Goal: Answer question/provide support: Share knowledge or assist other users

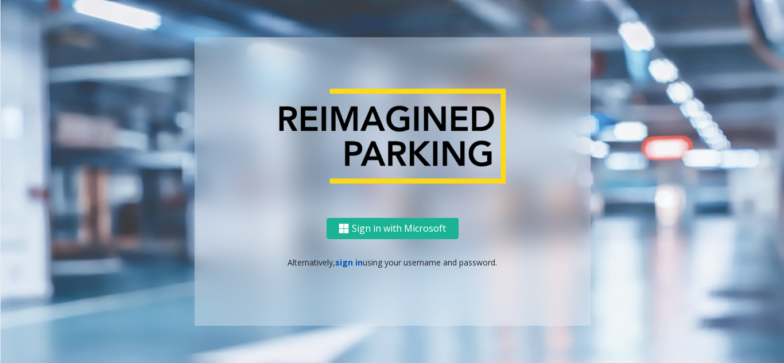
click at [349, 262] on link "sign in" at bounding box center [349, 262] width 28 height 11
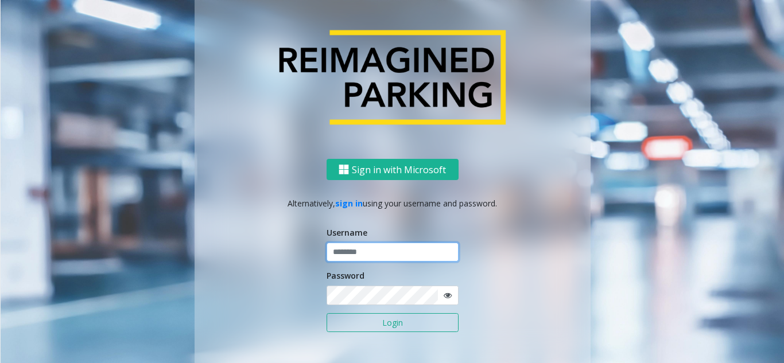
click at [380, 250] on input "text" at bounding box center [392, 253] width 132 height 20
click at [409, 243] on input "text" at bounding box center [392, 253] width 132 height 20
paste input "**********"
type input "**********"
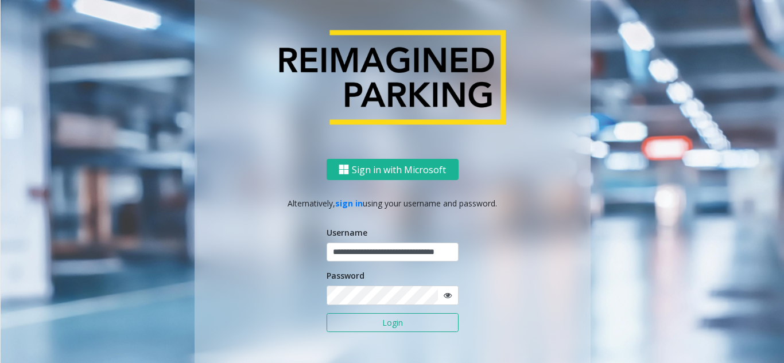
scroll to position [0, 0]
click at [363, 321] on button "Login" at bounding box center [392, 323] width 132 height 20
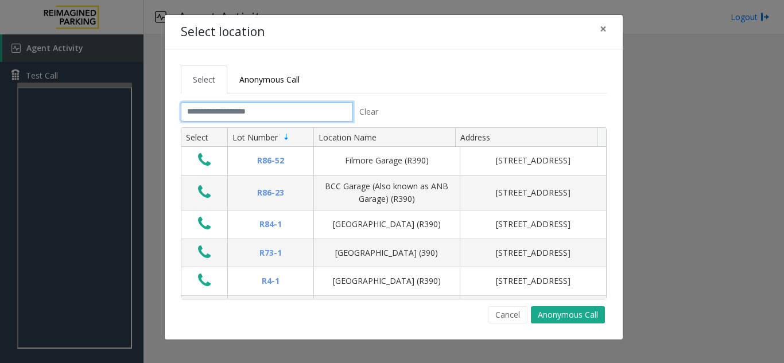
click at [294, 108] on input "text" at bounding box center [267, 112] width 172 height 20
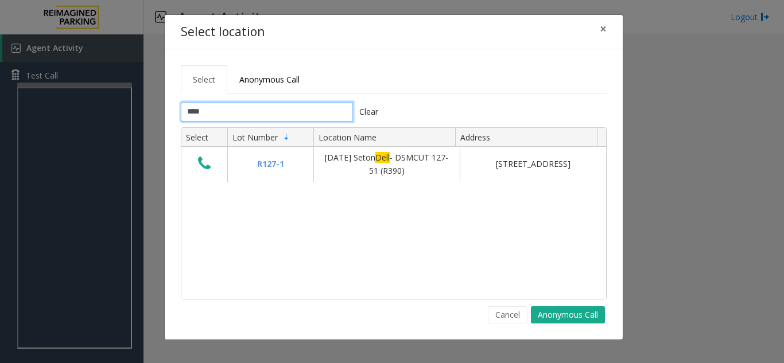
type input "****"
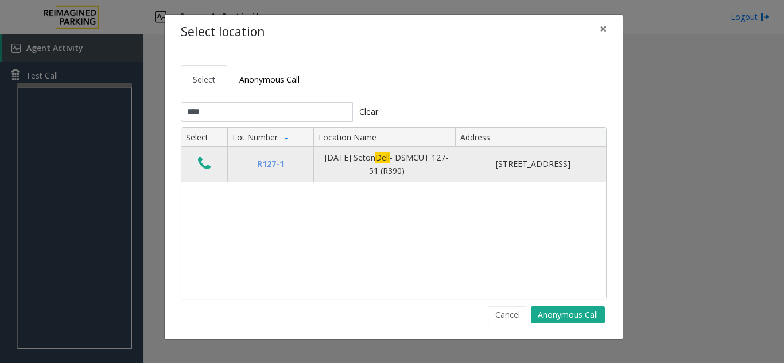
click at [200, 169] on icon "Data table" at bounding box center [204, 163] width 13 height 16
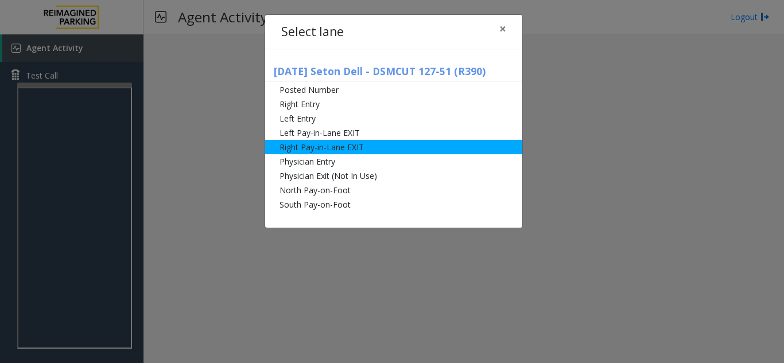
click at [328, 147] on li "Right Pay-in-Lane EXIT" at bounding box center [393, 147] width 257 height 14
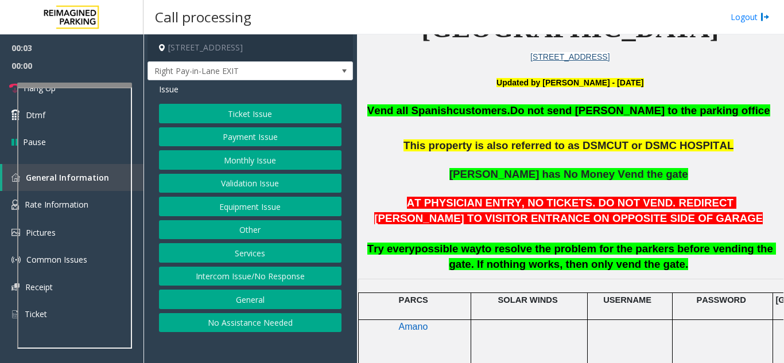
scroll to position [287, 0]
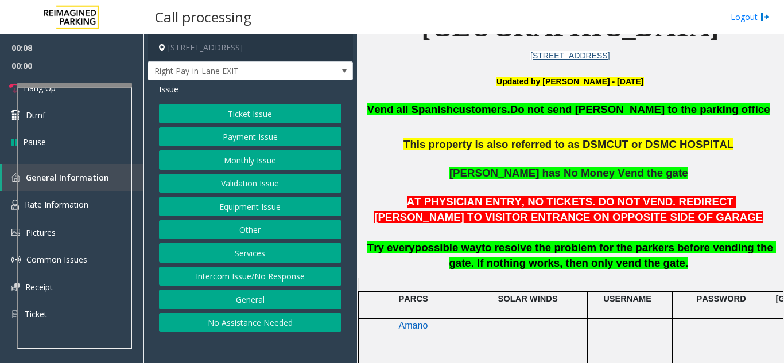
click at [245, 203] on button "Equipment Issue" at bounding box center [250, 207] width 182 height 20
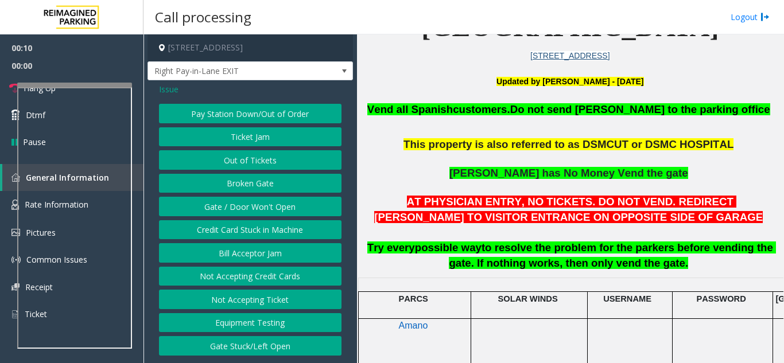
click at [242, 139] on button "Ticket Jam" at bounding box center [250, 137] width 182 height 20
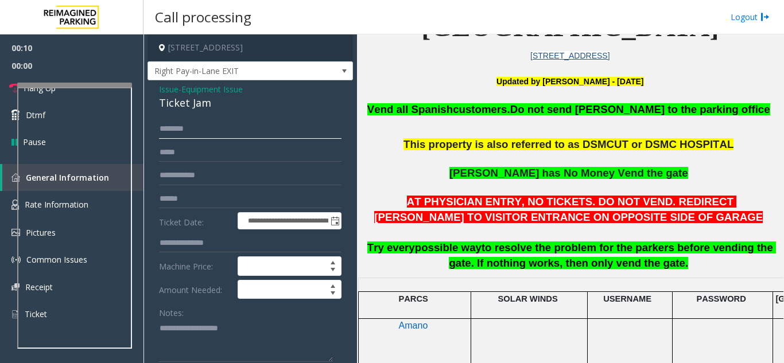
click at [201, 133] on input "text" at bounding box center [250, 129] width 182 height 20
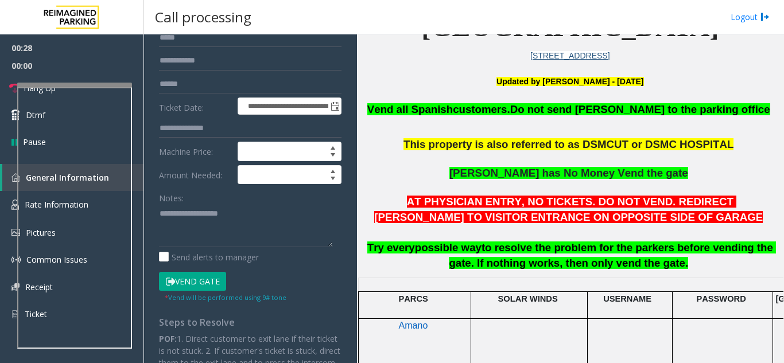
type input "*******"
click at [184, 279] on button "Vend Gate" at bounding box center [192, 282] width 67 height 20
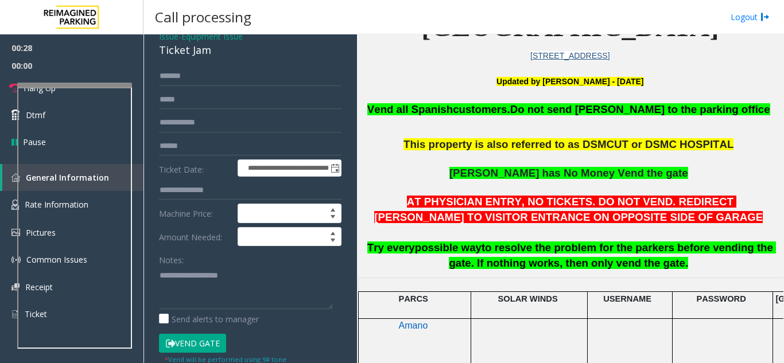
scroll to position [0, 0]
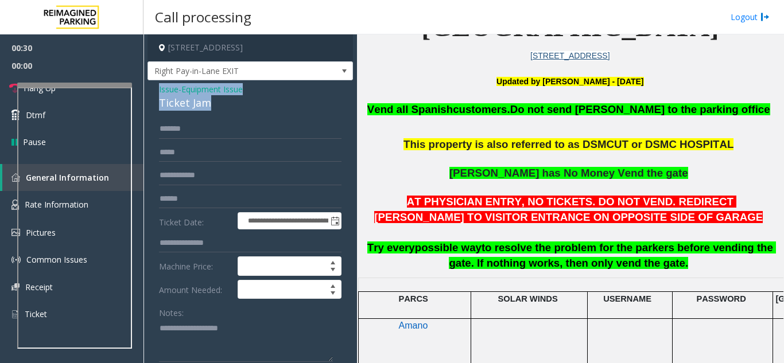
drag, startPoint x: 215, startPoint y: 106, endPoint x: 151, endPoint y: 87, distance: 66.4
click at [151, 87] on div "**********" at bounding box center [249, 365] width 205 height 571
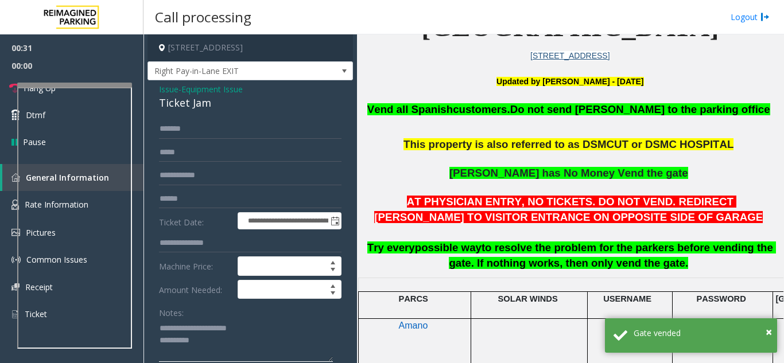
click at [222, 341] on textarea at bounding box center [246, 340] width 174 height 43
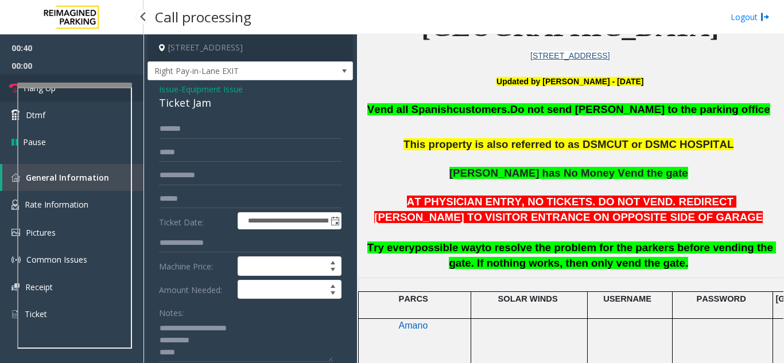
click at [68, 75] on link "Hang Up" at bounding box center [71, 88] width 143 height 27
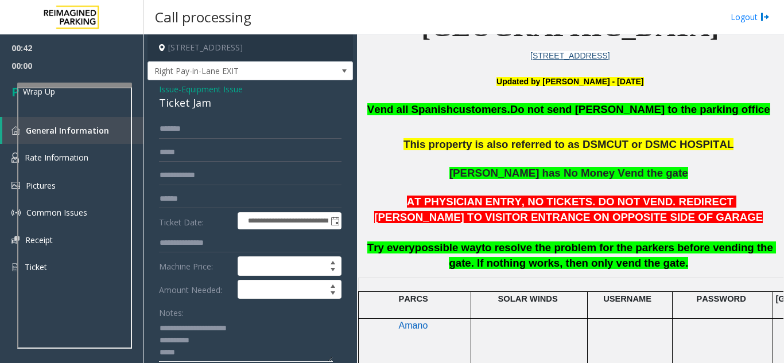
click at [204, 341] on textarea at bounding box center [246, 340] width 174 height 43
click at [205, 359] on textarea at bounding box center [246, 340] width 174 height 43
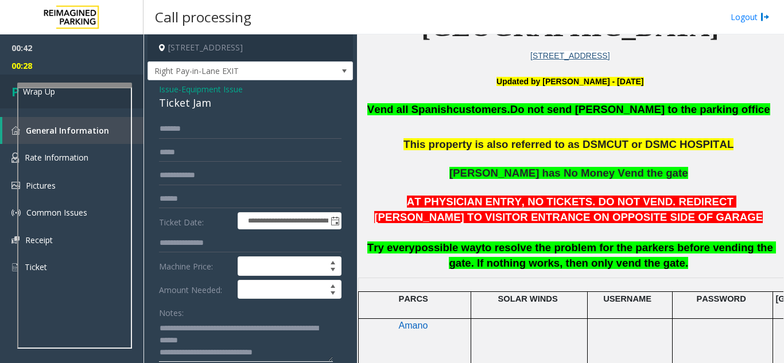
type textarea "**********"
click at [8, 89] on link "Wrap Up" at bounding box center [71, 92] width 143 height 34
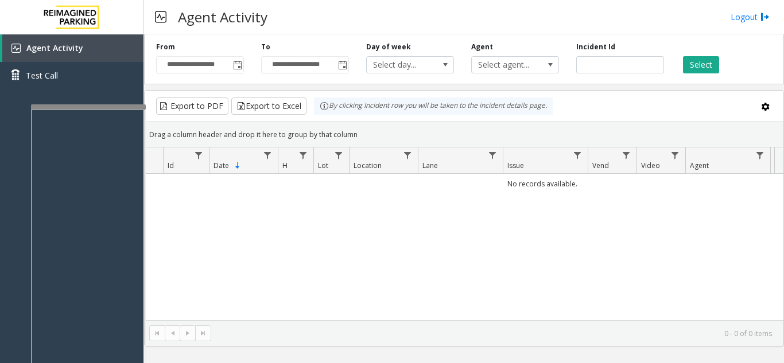
click at [110, 108] on div at bounding box center [88, 106] width 115 height 5
click at [236, 72] on span "Toggle popup" at bounding box center [237, 65] width 13 height 18
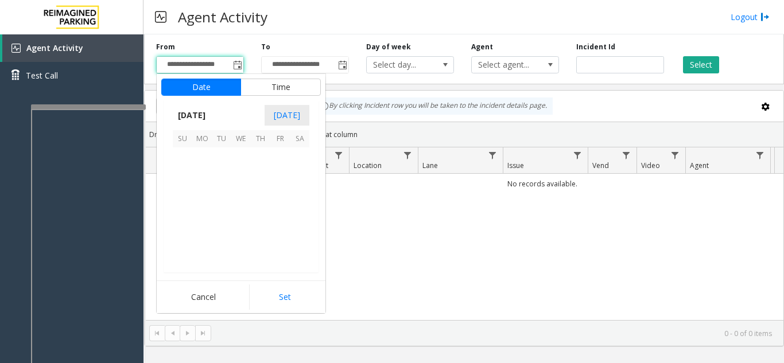
scroll to position [205898, 0]
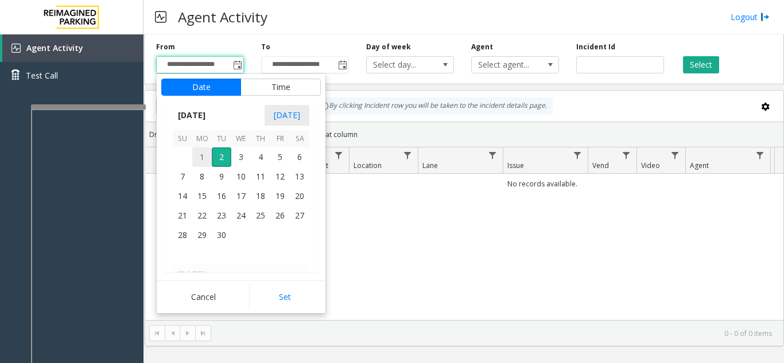
click at [204, 154] on span "1" at bounding box center [202, 157] width 20 height 20
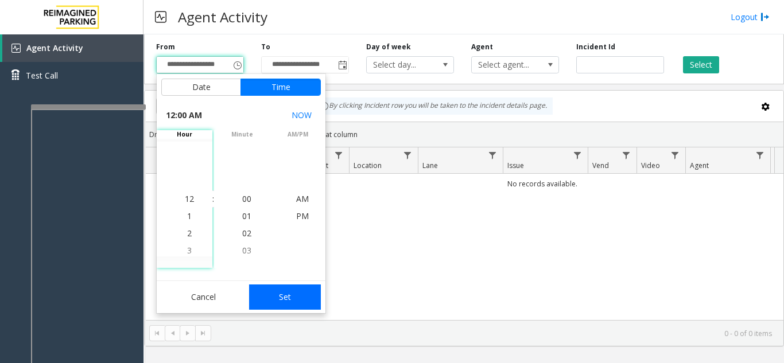
click at [274, 293] on button "Set" at bounding box center [285, 297] width 72 height 25
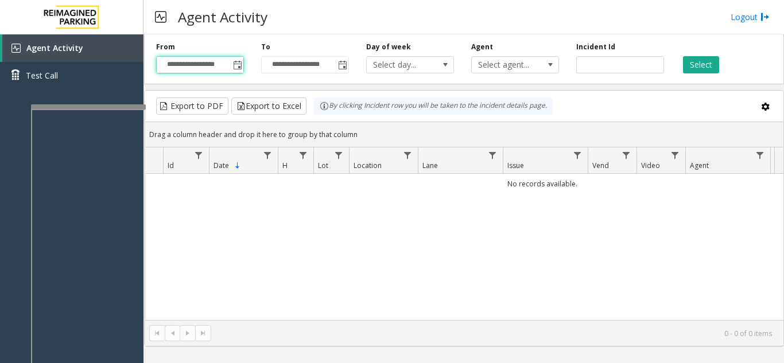
type input "**********"
click at [694, 71] on button "Select" at bounding box center [701, 64] width 36 height 17
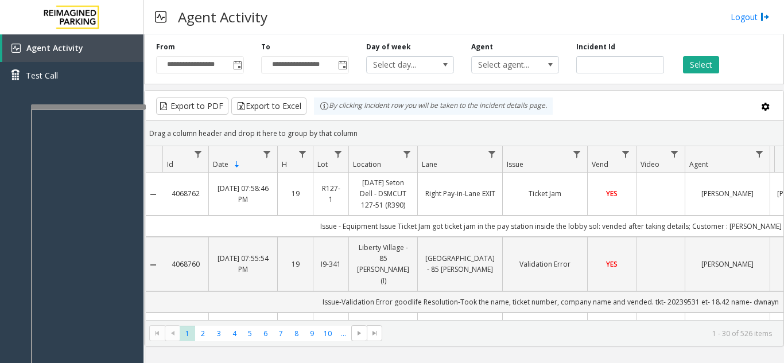
scroll to position [0, 0]
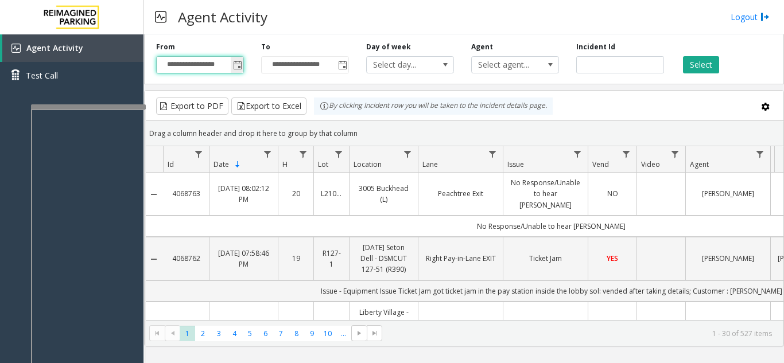
click at [228, 67] on input "**********" at bounding box center [200, 65] width 87 height 16
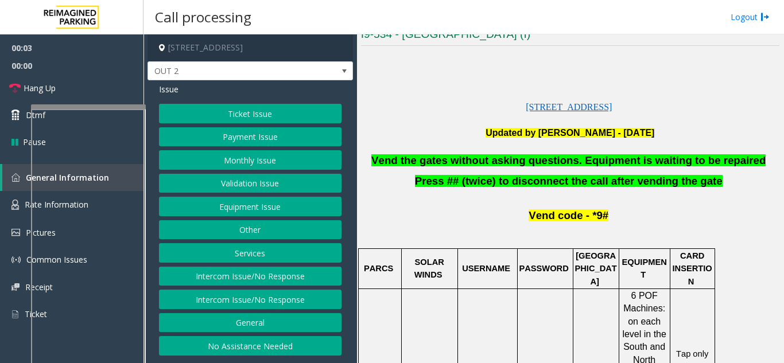
scroll to position [172, 0]
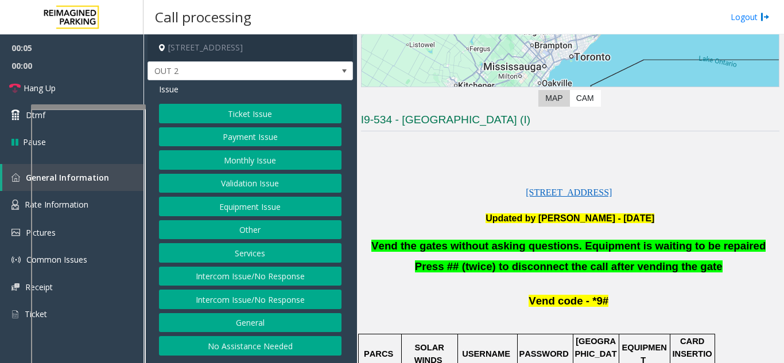
click at [273, 141] on button "Payment Issue" at bounding box center [250, 137] width 182 height 20
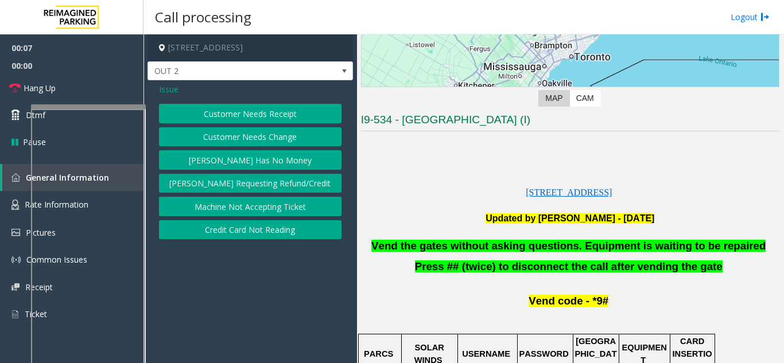
click at [249, 229] on button "Credit Card Not Reading" at bounding box center [250, 230] width 182 height 20
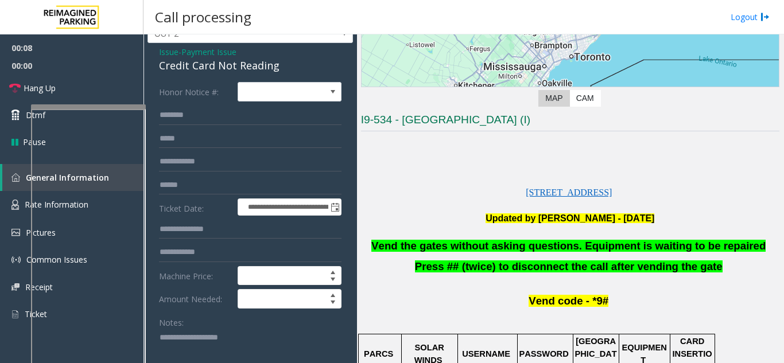
scroll to position [57, 0]
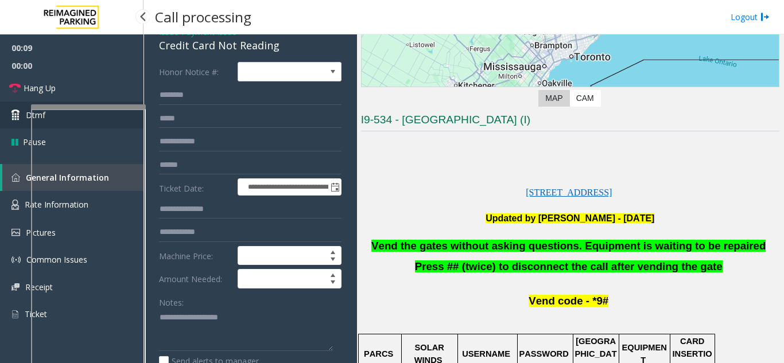
click at [21, 118] on icon at bounding box center [16, 115] width 11 height 11
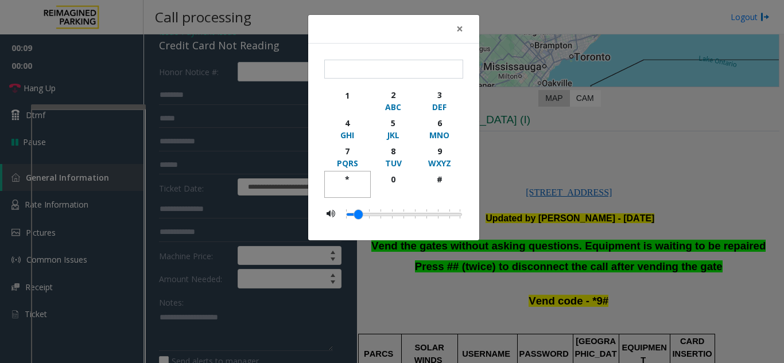
click at [343, 177] on div "*" at bounding box center [348, 179] width 32 height 12
click at [442, 142] on button "6 MNO" at bounding box center [439, 129] width 46 height 28
click at [342, 178] on div "*" at bounding box center [348, 179] width 32 height 12
click at [438, 159] on div "WXYZ" at bounding box center [439, 163] width 32 height 12
click at [437, 178] on div "#" at bounding box center [439, 179] width 32 height 12
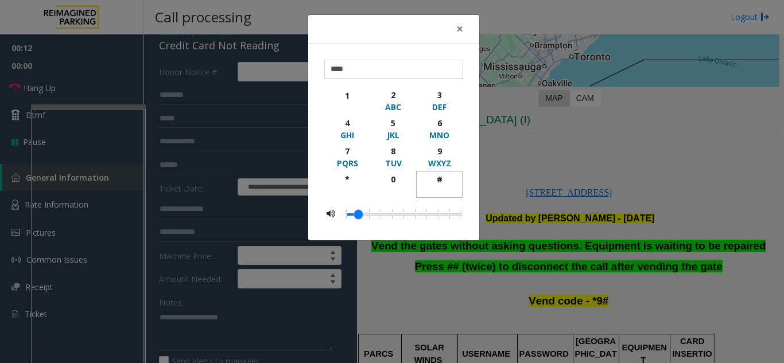
type input "*****"
click at [460, 32] on span "×" at bounding box center [459, 29] width 7 height 16
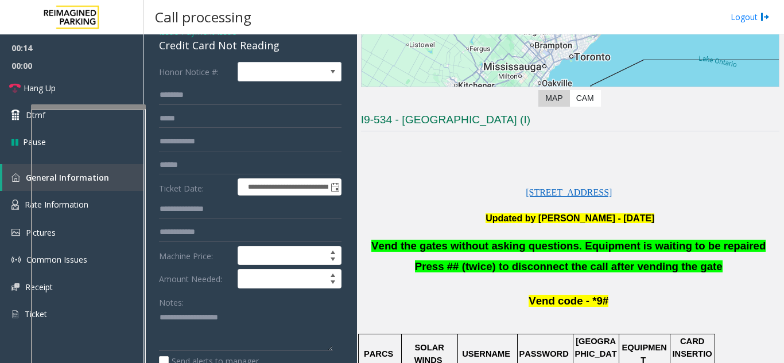
click at [443, 251] on span "Vend the gates without asking questions. Equipment is waiting to be repaired" at bounding box center [568, 246] width 394 height 12
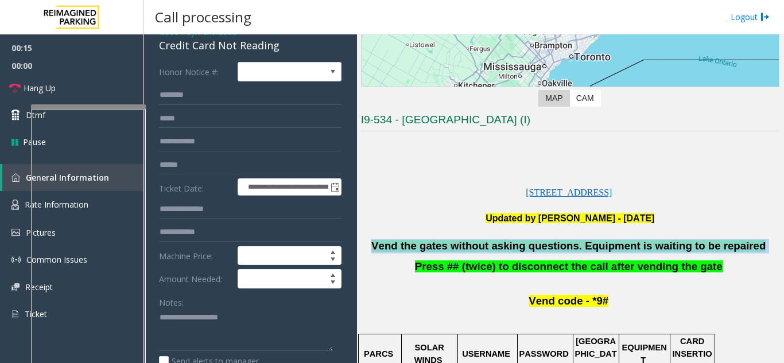
click at [443, 251] on span "Vend the gates without asking questions. Equipment is waiting to be repaired" at bounding box center [568, 246] width 394 height 12
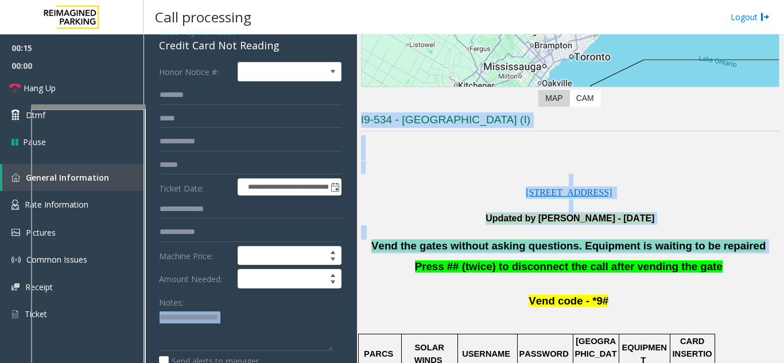
drag, startPoint x: 443, startPoint y: 251, endPoint x: 293, endPoint y: 321, distance: 166.0
click at [293, 321] on div "**********" at bounding box center [463, 198] width 640 height 329
click at [477, 238] on p at bounding box center [570, 232] width 418 height 14
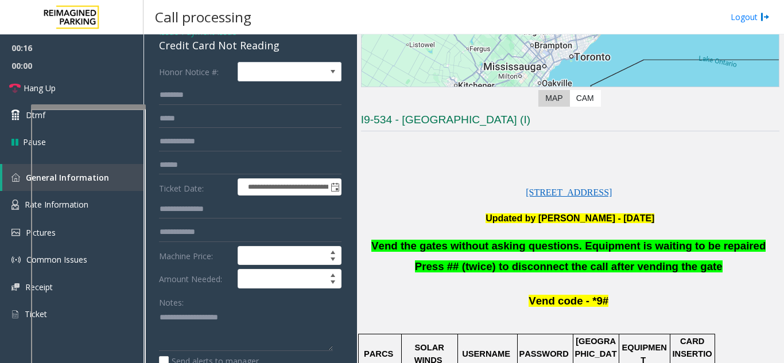
click at [475, 239] on p at bounding box center [570, 232] width 418 height 14
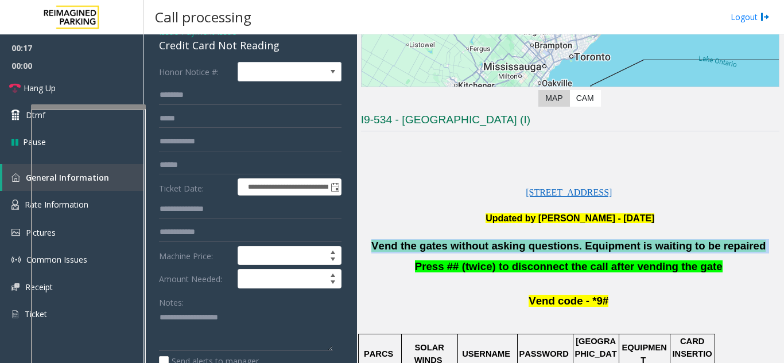
click at [474, 240] on span "Vend the gates without asking questions. Equipment is waiting to be repaired" at bounding box center [568, 246] width 394 height 12
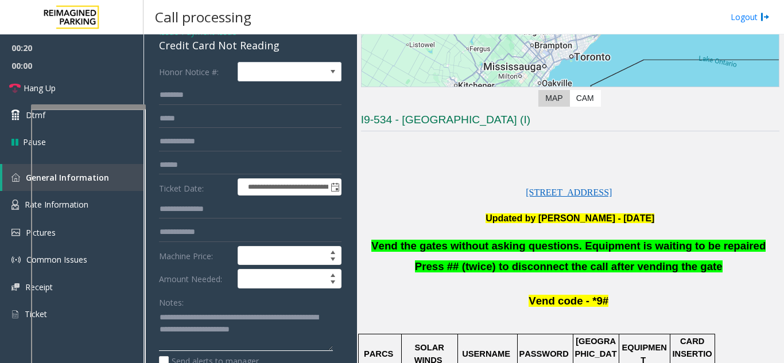
type textarea "**********"
click at [415, 302] on p "Vend code - *9#" at bounding box center [570, 301] width 418 height 14
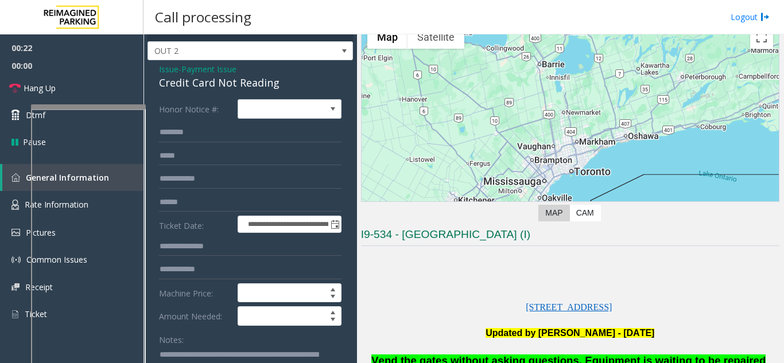
scroll to position [0, 0]
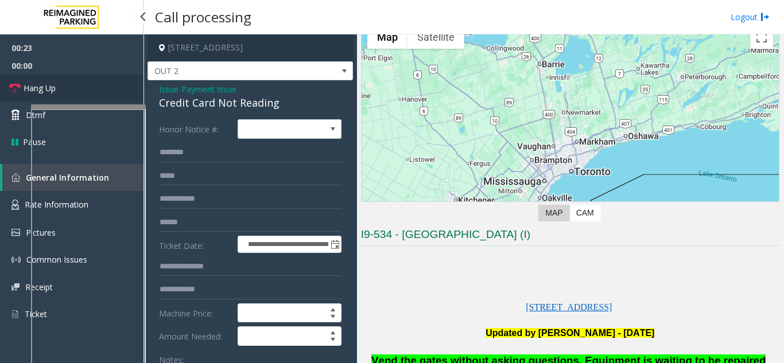
click at [105, 94] on link "Hang Up" at bounding box center [71, 88] width 143 height 27
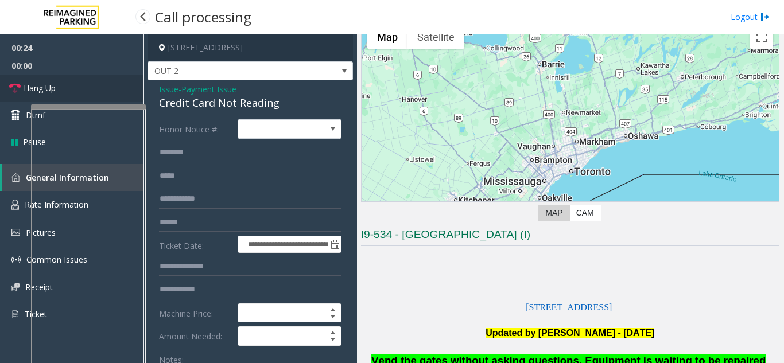
click at [105, 94] on link "Hang Up" at bounding box center [71, 88] width 143 height 27
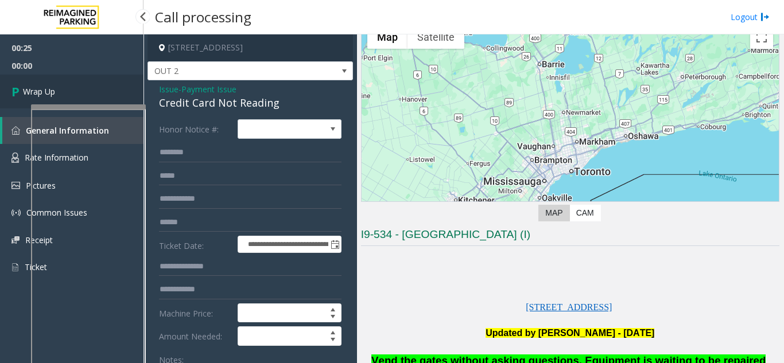
click at [105, 94] on link "Wrap Up" at bounding box center [71, 92] width 143 height 34
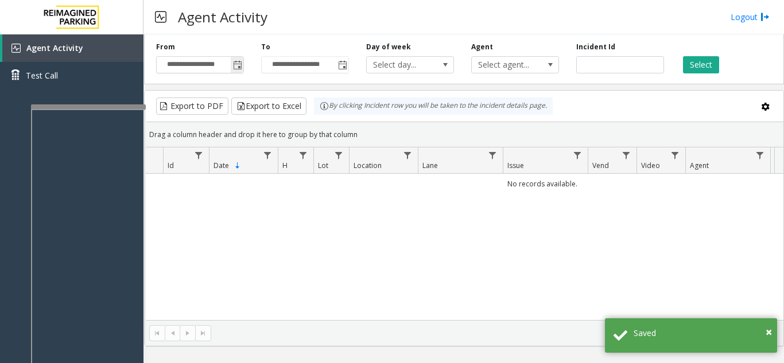
click at [235, 65] on span "Toggle popup" at bounding box center [237, 65] width 9 height 9
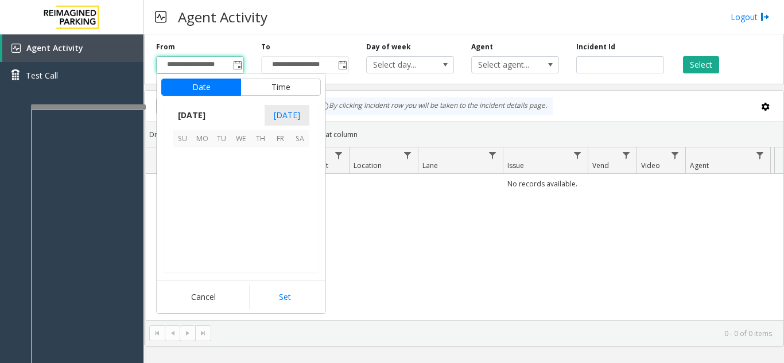
scroll to position [205898, 0]
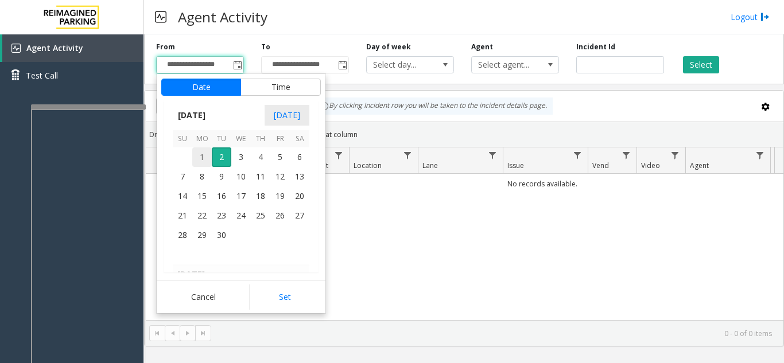
click at [200, 155] on span "1" at bounding box center [202, 157] width 20 height 20
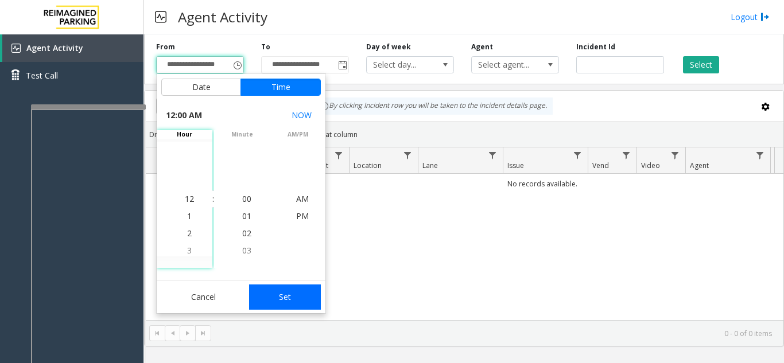
click at [271, 293] on button "Set" at bounding box center [285, 297] width 72 height 25
type input "**********"
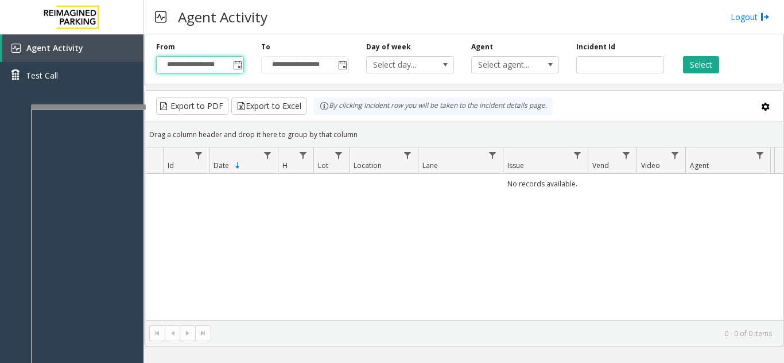
click at [701, 52] on div "Select" at bounding box center [724, 58] width 105 height 32
click at [698, 76] on div "**********" at bounding box center [464, 57] width 640 height 55
click at [697, 67] on button "Select" at bounding box center [701, 64] width 36 height 17
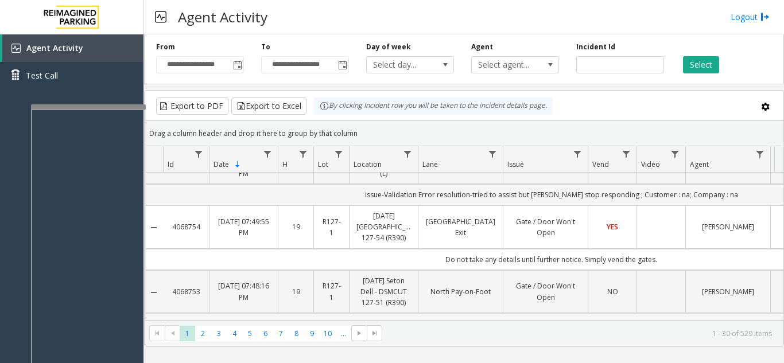
scroll to position [631, 0]
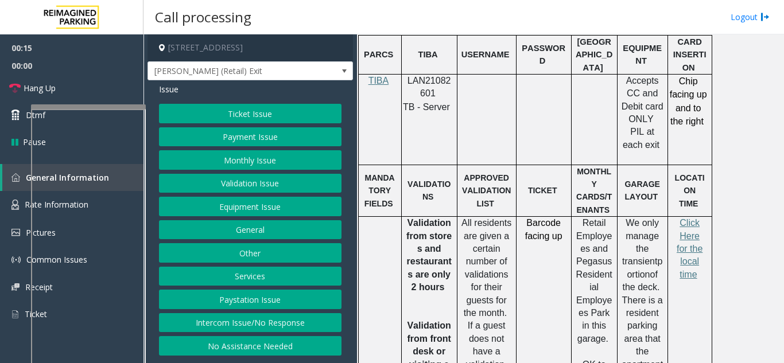
scroll to position [664, 0]
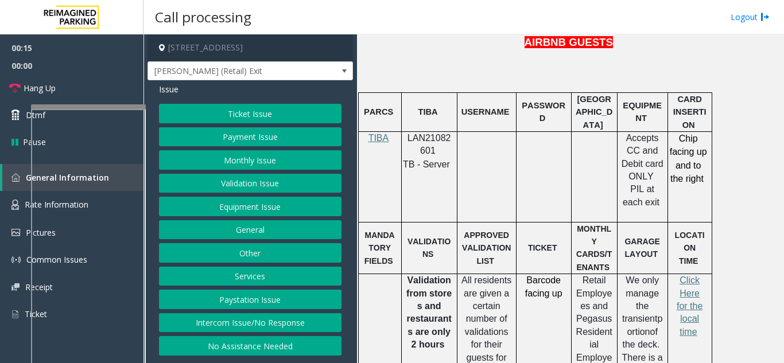
click at [421, 132] on p "LAN21082601" at bounding box center [429, 145] width 47 height 26
click at [232, 137] on button "Payment Issue" at bounding box center [250, 137] width 182 height 20
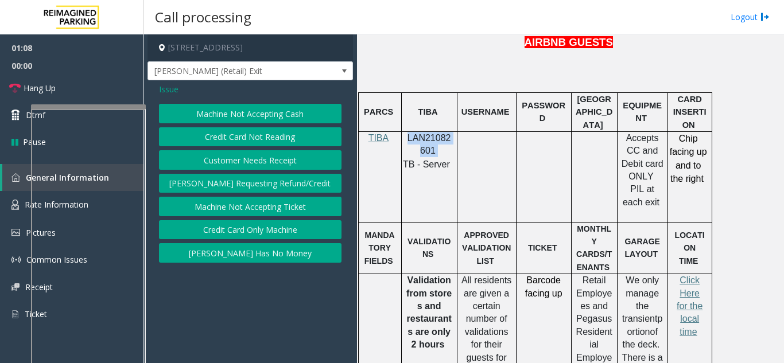
click at [232, 137] on button "Credit Card Not Reading" at bounding box center [250, 137] width 182 height 20
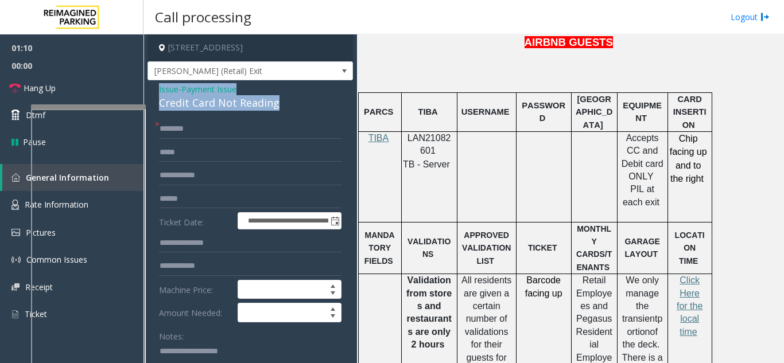
drag, startPoint x: 300, startPoint y: 115, endPoint x: 159, endPoint y: 96, distance: 142.5
click at [159, 96] on div "Issue - Payment Issue Credit Card Not Reading" at bounding box center [250, 97] width 182 height 28
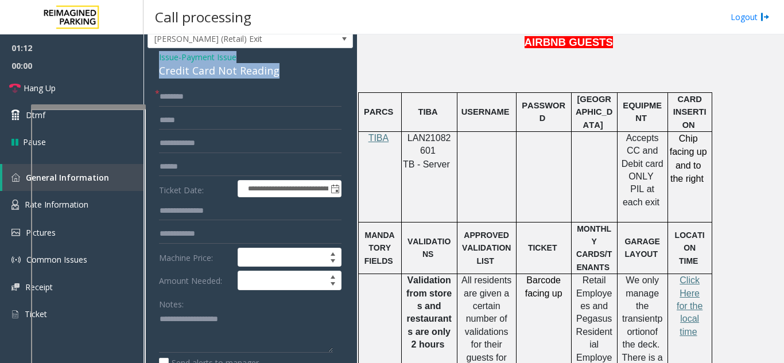
scroll to position [50, 0]
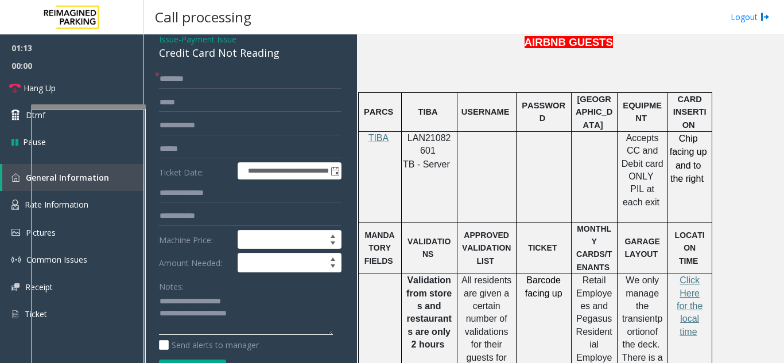
click at [289, 323] on textarea at bounding box center [246, 314] width 174 height 43
type textarea "**********"
click at [192, 85] on input "text" at bounding box center [250, 79] width 182 height 20
type input "*******"
drag, startPoint x: 182, startPoint y: 84, endPoint x: 168, endPoint y: 99, distance: 20.7
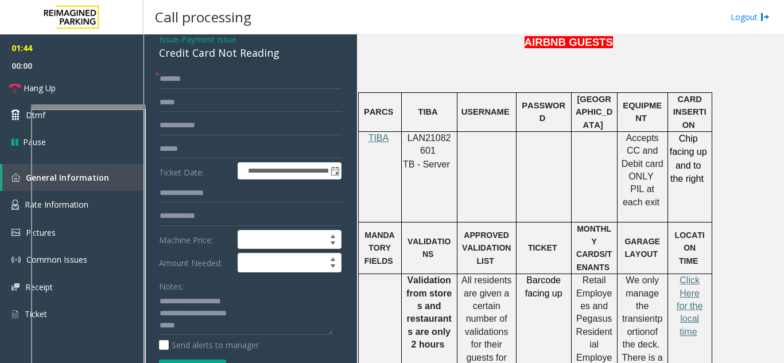
click at [168, 99] on form "**********" at bounding box center [250, 230] width 182 height 322
click at [201, 89] on input "*******" at bounding box center [250, 79] width 182 height 20
click at [200, 159] on input "text" at bounding box center [250, 149] width 182 height 20
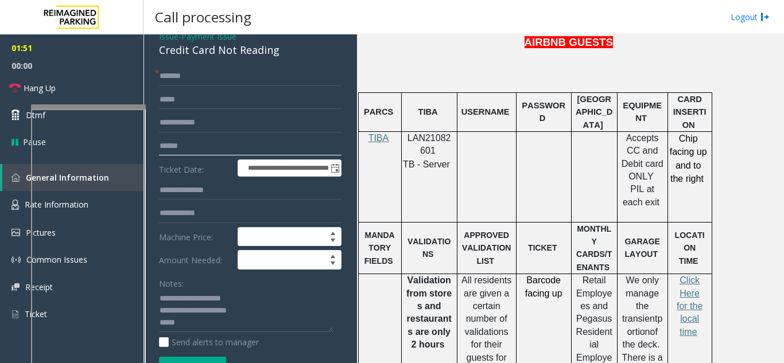
scroll to position [0, 0]
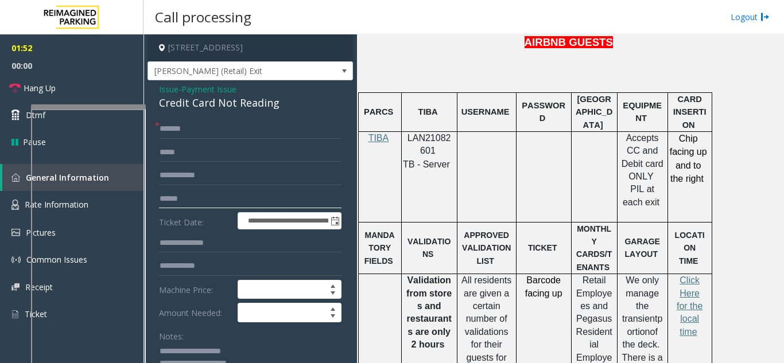
click at [197, 209] on input "text" at bounding box center [250, 199] width 182 height 20
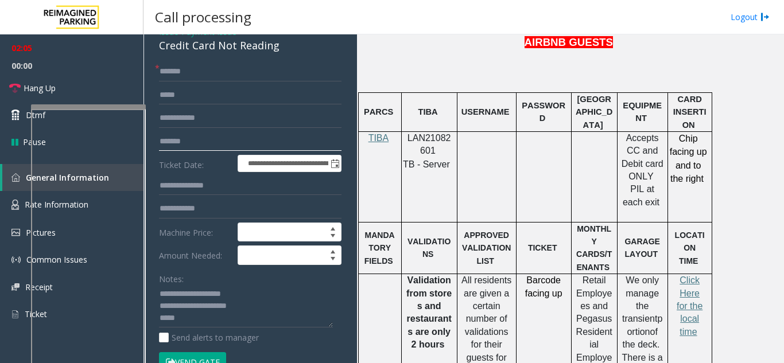
scroll to position [115, 0]
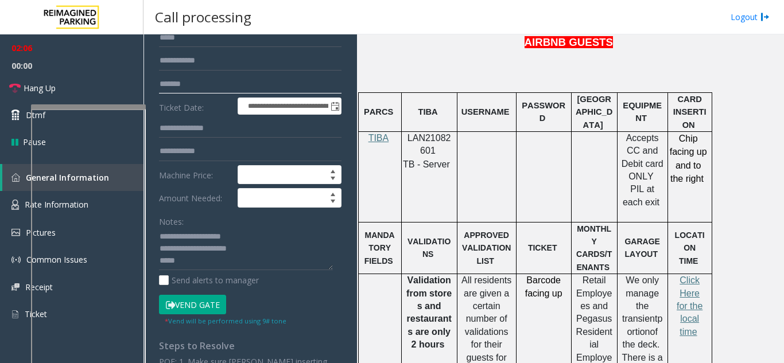
type input "*******"
click at [169, 314] on button "Vend Gate" at bounding box center [192, 305] width 67 height 20
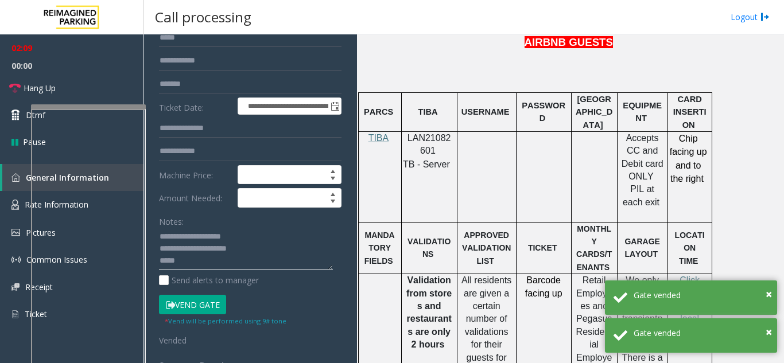
click at [180, 271] on textarea at bounding box center [246, 249] width 174 height 43
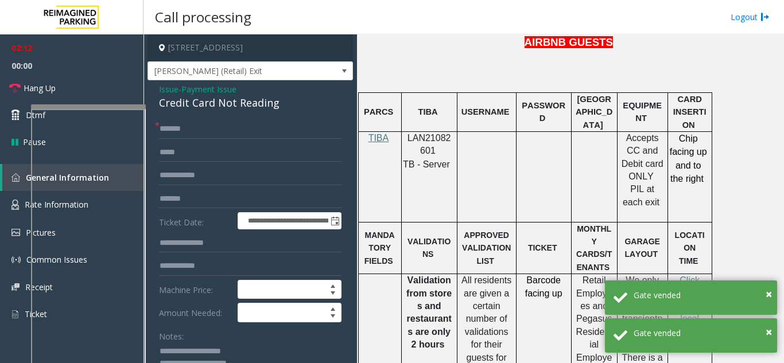
scroll to position [57, 0]
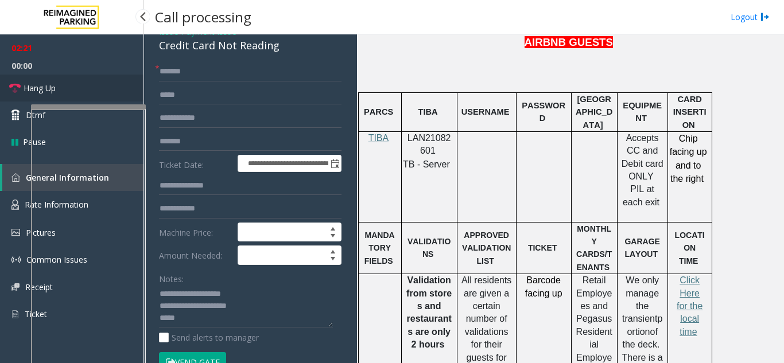
click at [131, 86] on link "Hang Up" at bounding box center [71, 88] width 143 height 27
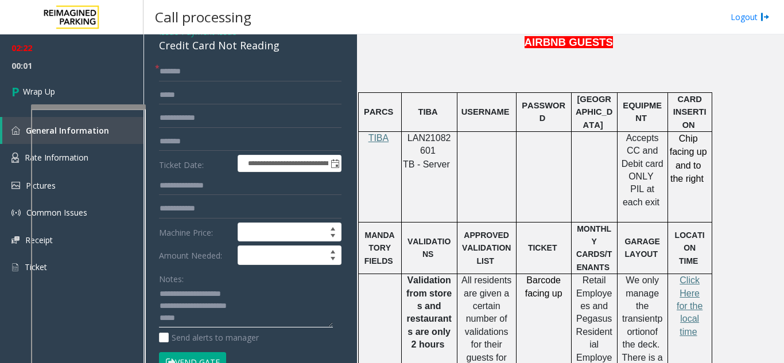
click at [181, 328] on textarea at bounding box center [246, 306] width 174 height 43
type textarea "**********"
click at [75, 91] on link "Wrap Up" at bounding box center [71, 92] width 143 height 34
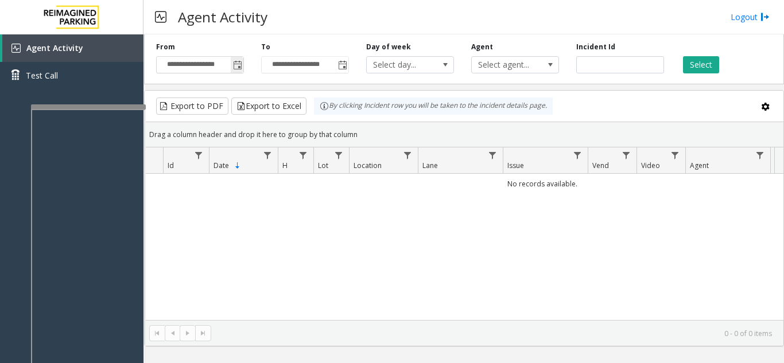
click at [235, 69] on span "Toggle popup" at bounding box center [237, 65] width 9 height 9
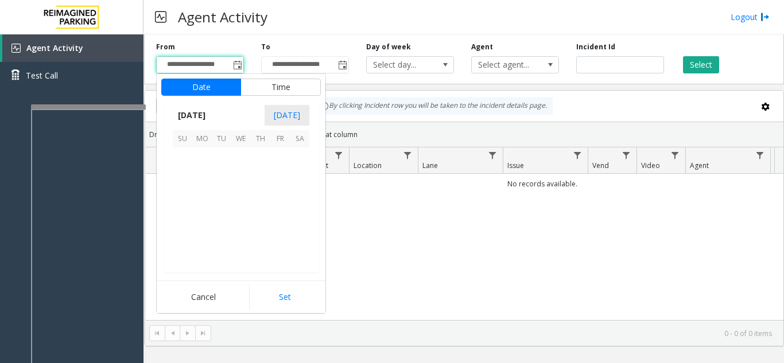
scroll to position [205898, 0]
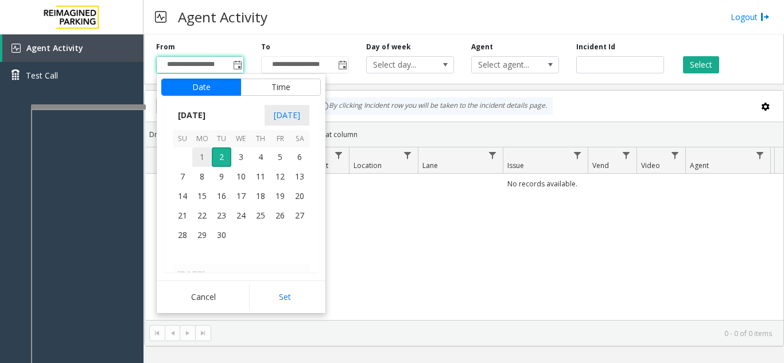
click at [203, 160] on span "1" at bounding box center [202, 157] width 20 height 20
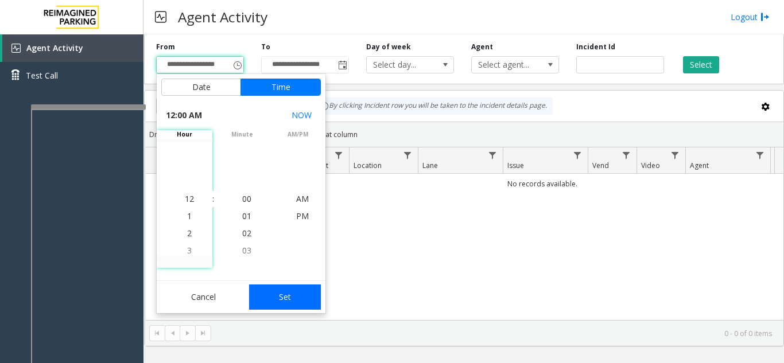
click at [291, 297] on button "Set" at bounding box center [285, 297] width 72 height 25
type input "**********"
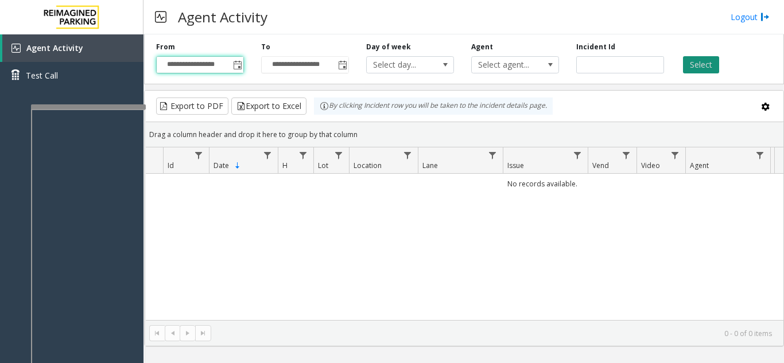
click at [694, 65] on button "Select" at bounding box center [701, 64] width 36 height 17
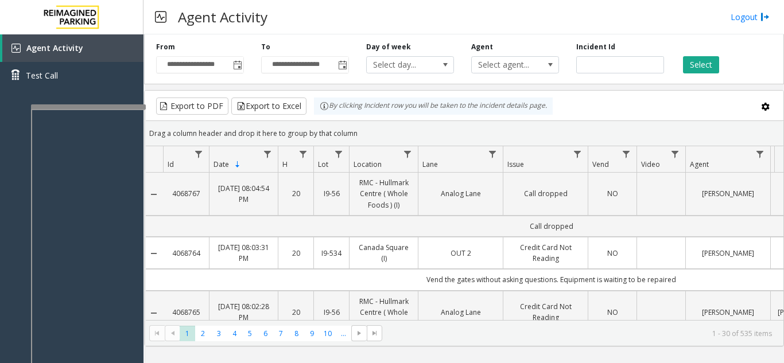
scroll to position [229, 0]
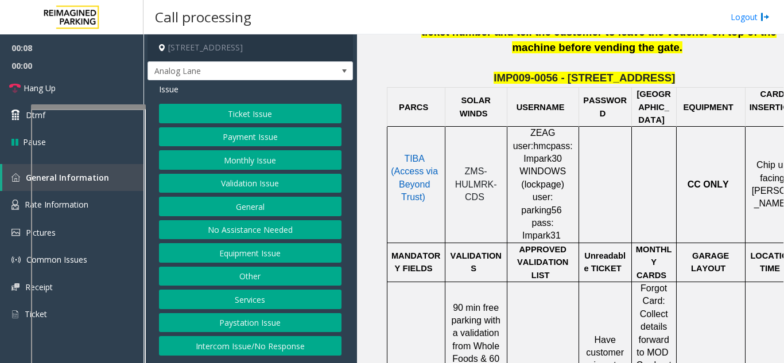
scroll to position [574, 0]
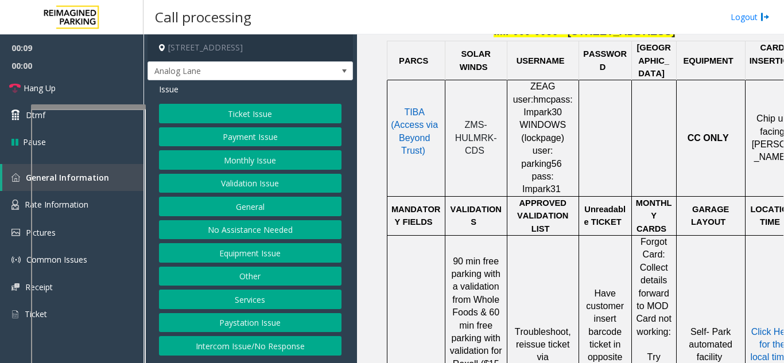
click at [246, 162] on button "Monthly Issue" at bounding box center [250, 160] width 182 height 20
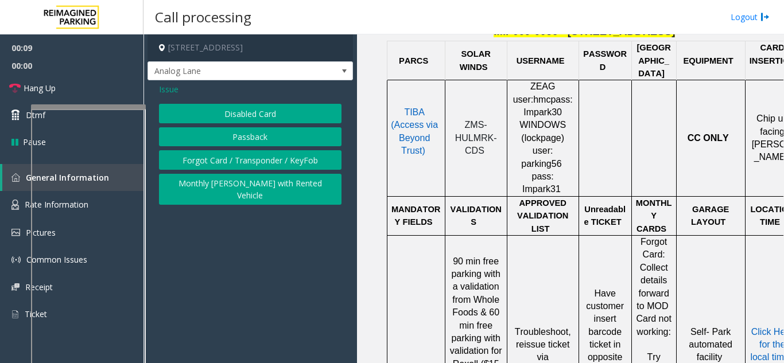
click at [239, 113] on button "Disabled Card" at bounding box center [250, 114] width 182 height 20
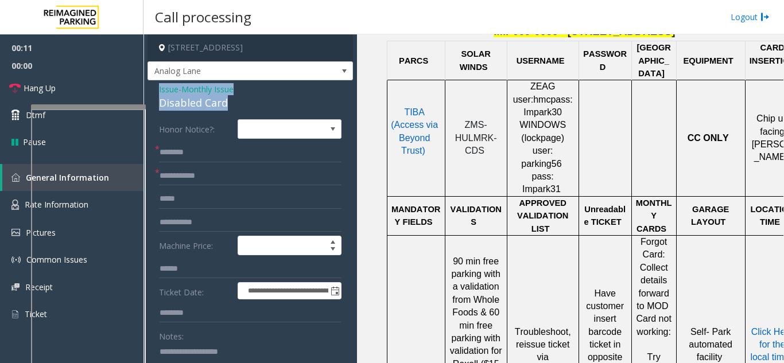
drag, startPoint x: 238, startPoint y: 106, endPoint x: 154, endPoint y: 93, distance: 84.8
copy div "Issue - Monthly Issue Disabled Card"
click at [172, 348] on textarea at bounding box center [246, 363] width 174 height 43
paste textarea "**********"
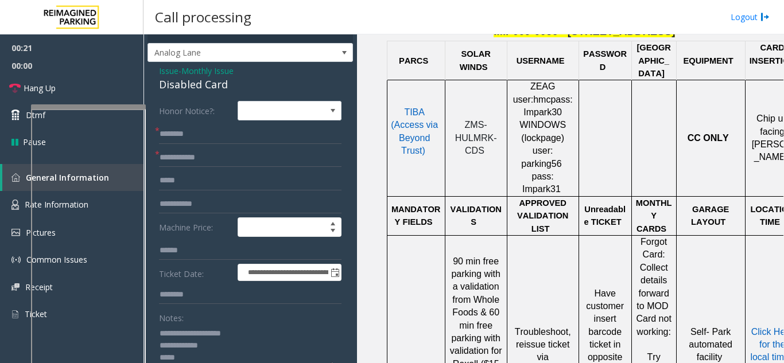
scroll to position [76, 0]
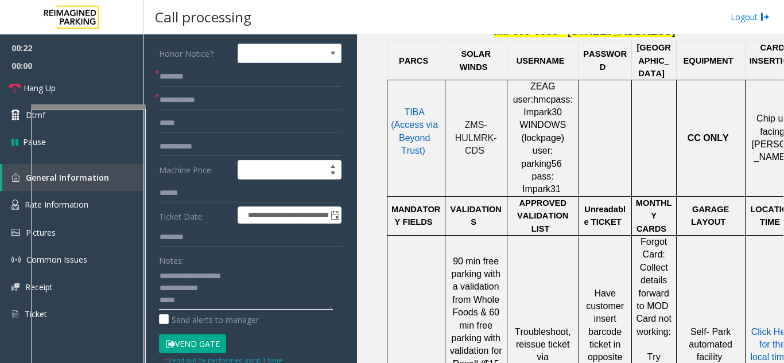
type textarea "**********"
click at [215, 99] on input "text" at bounding box center [250, 101] width 182 height 20
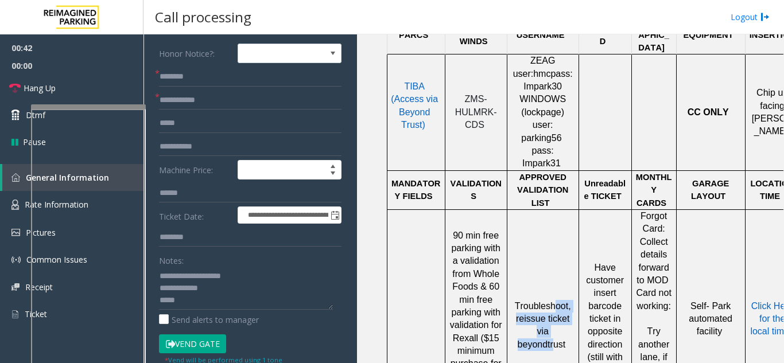
scroll to position [627, 0]
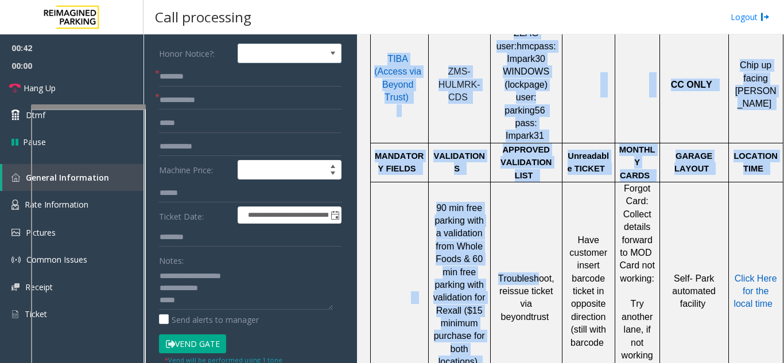
drag, startPoint x: 551, startPoint y: 203, endPoint x: 783, endPoint y: 328, distance: 263.4
click at [783, 328] on app-call-processing "**********" at bounding box center [464, 198] width 640 height 329
click at [659, 312] on td "Self- Park automated facility" at bounding box center [693, 298] width 69 height 232
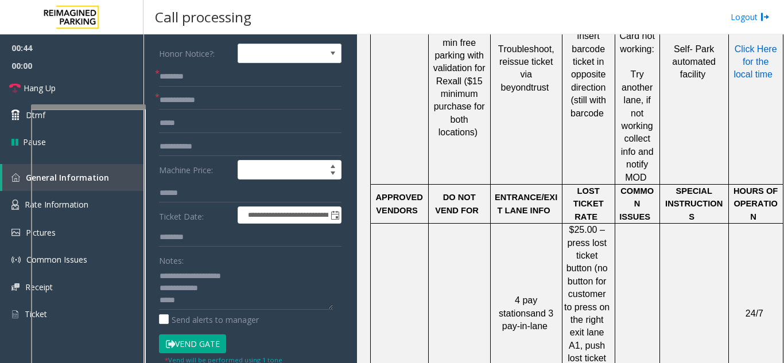
scroll to position [914, 25]
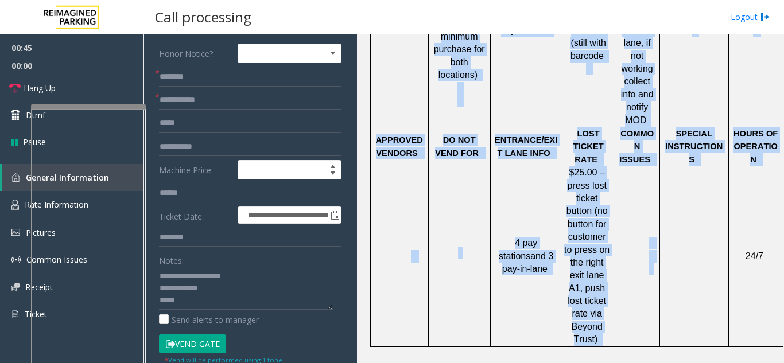
drag, startPoint x: 645, startPoint y: 236, endPoint x: 774, endPoint y: 229, distance: 129.2
click at [774, 229] on div "Main Revenue Control Manufacturer: ZEAG ← Move left → Move right ↑ Move up ↓ Mo…" at bounding box center [570, 198] width 426 height 329
click at [732, 240] on td "24/7" at bounding box center [755, 256] width 55 height 180
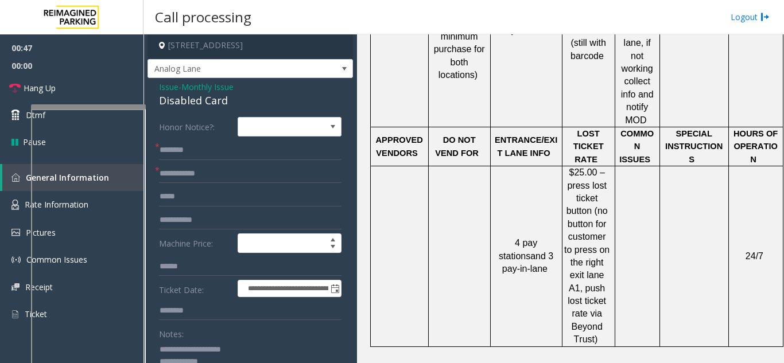
scroll to position [0, 0]
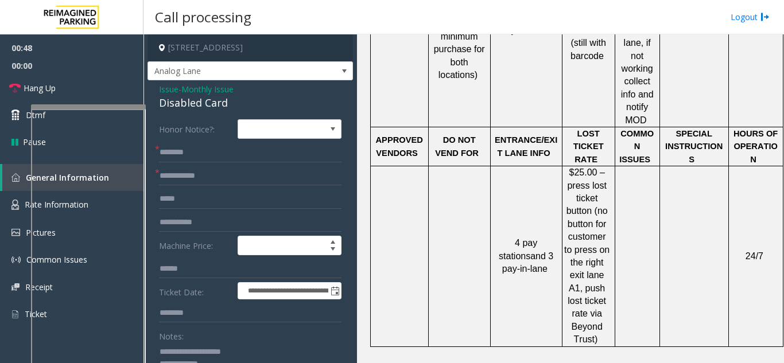
click at [170, 94] on span "Issue" at bounding box center [169, 89] width 20 height 12
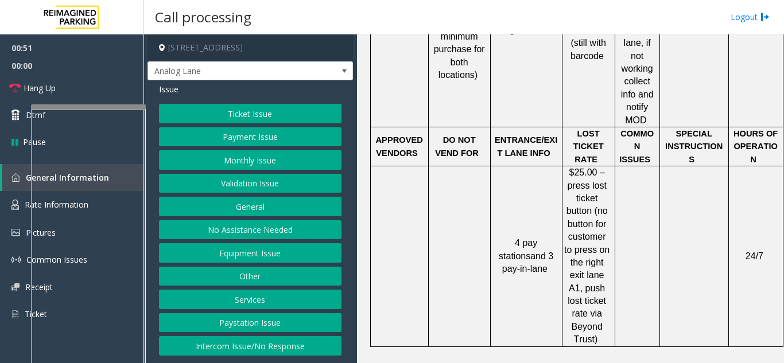
click at [237, 161] on button "Monthly Issue" at bounding box center [250, 160] width 182 height 20
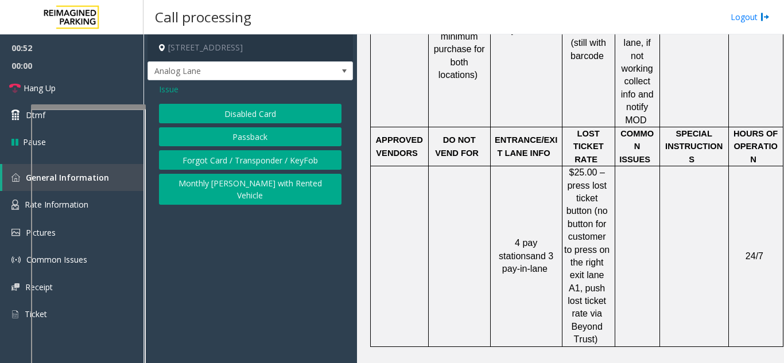
click at [226, 137] on button "Passback" at bounding box center [250, 137] width 182 height 20
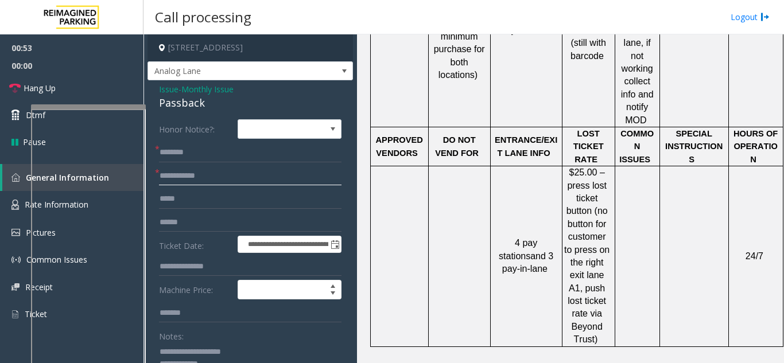
click at [193, 177] on input "text" at bounding box center [250, 176] width 182 height 20
drag, startPoint x: 213, startPoint y: 103, endPoint x: 153, endPoint y: 98, distance: 59.9
copy div "Passback"
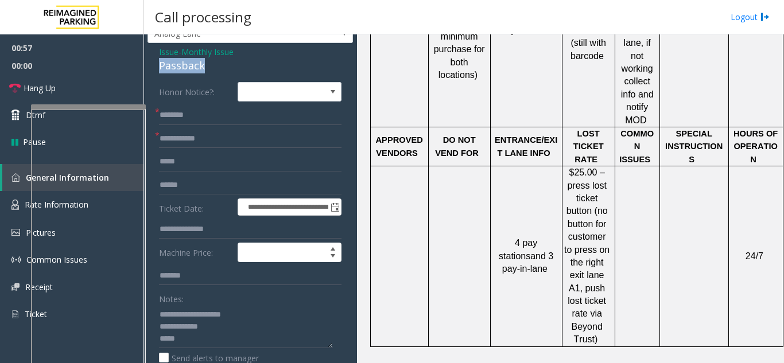
scroll to position [57, 0]
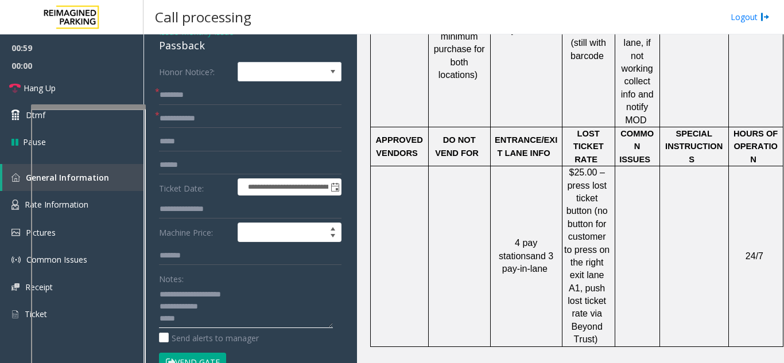
drag, startPoint x: 215, startPoint y: 308, endPoint x: 158, endPoint y: 304, distance: 57.5
click at [158, 304] on div "**********" at bounding box center [250, 346] width 200 height 568
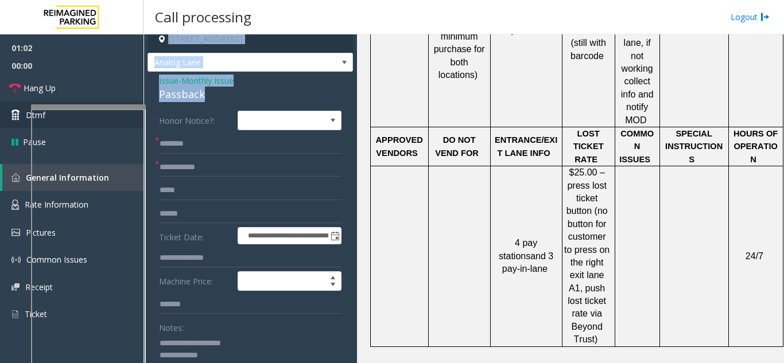
scroll to position [0, 0]
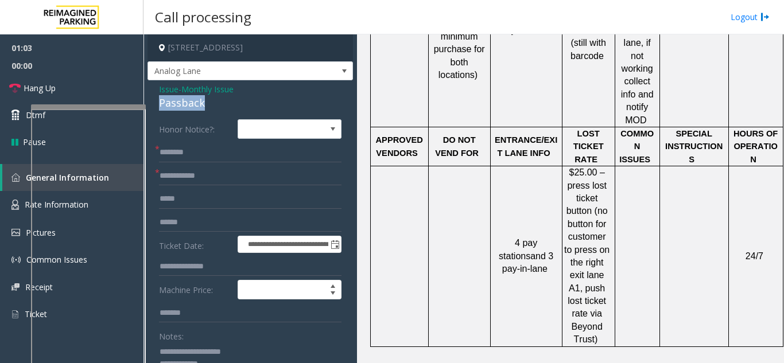
drag, startPoint x: 212, startPoint y: 44, endPoint x: 150, endPoint y: 104, distance: 86.8
copy div "Passback"
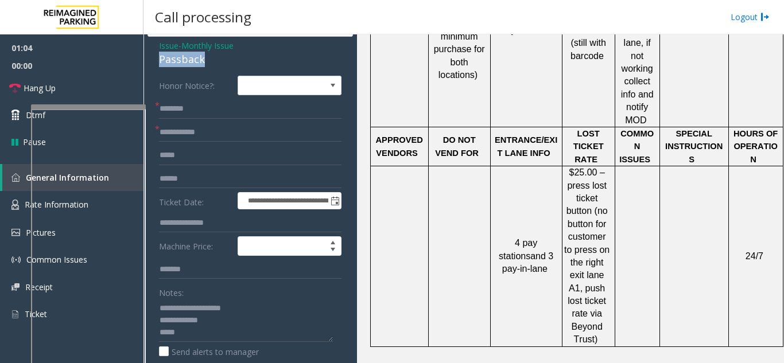
scroll to position [115, 0]
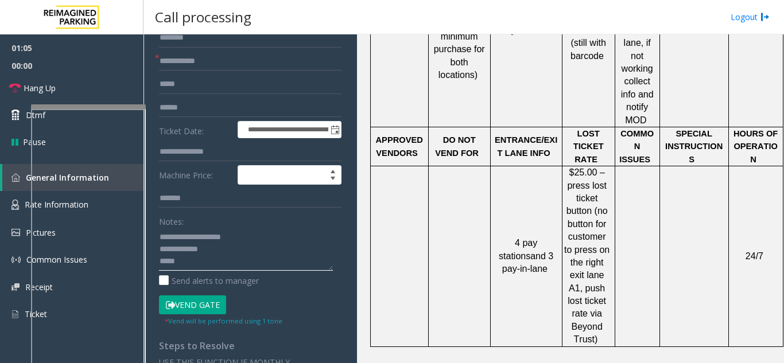
drag, startPoint x: 159, startPoint y: 250, endPoint x: 217, endPoint y: 250, distance: 58.5
click at [217, 250] on textarea at bounding box center [246, 249] width 174 height 43
paste textarea
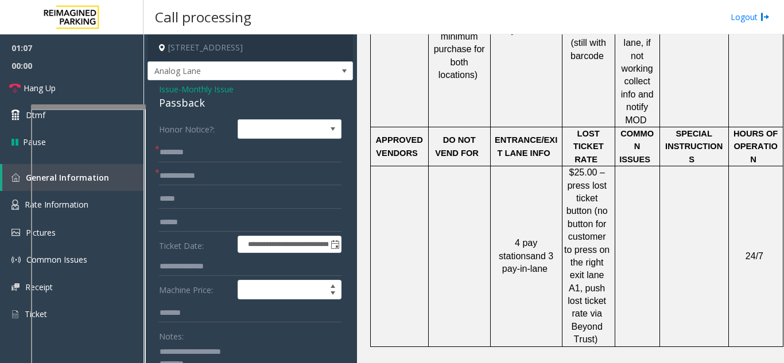
type textarea "**********"
click at [202, 185] on input "text" at bounding box center [250, 176] width 182 height 20
click at [197, 176] on input "text" at bounding box center [250, 176] width 182 height 20
type input "****"
click at [177, 150] on input "text" at bounding box center [250, 153] width 182 height 20
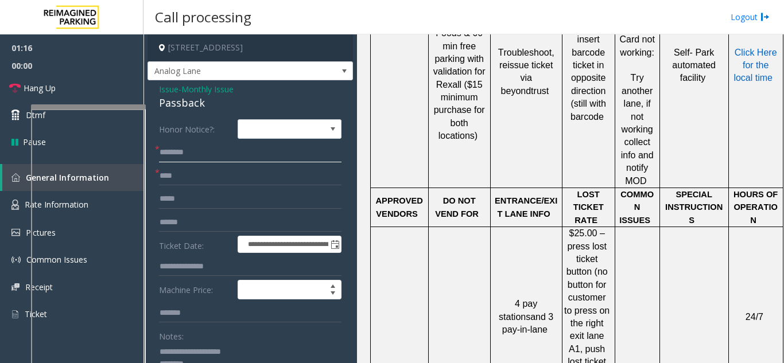
scroll to position [799, 25]
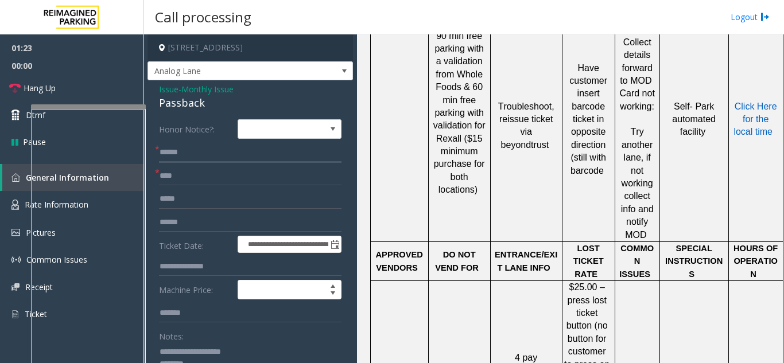
click at [196, 159] on input "*****" at bounding box center [250, 153] width 182 height 20
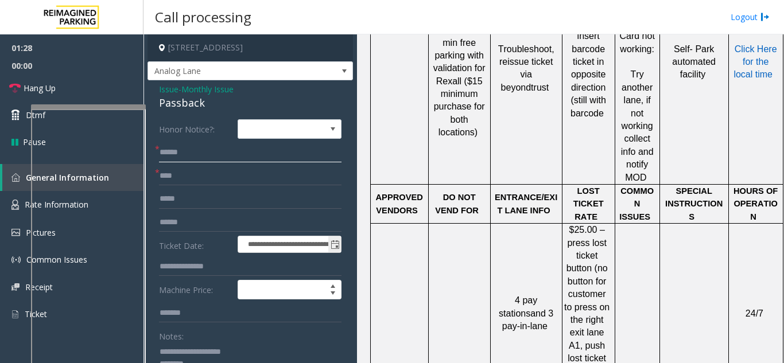
scroll to position [57, 0]
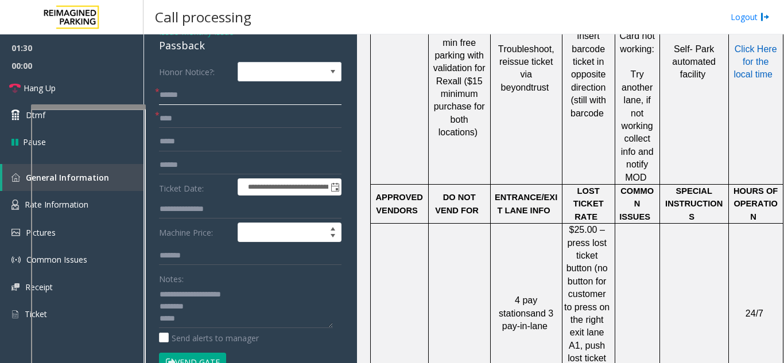
type input "*****"
drag, startPoint x: 186, startPoint y: 306, endPoint x: 382, endPoint y: 109, distance: 277.5
click at [382, 109] on td at bounding box center [399, 68] width 58 height 232
click at [110, 88] on link "Hang Up" at bounding box center [71, 88] width 143 height 27
click at [194, 321] on textarea at bounding box center [246, 306] width 174 height 43
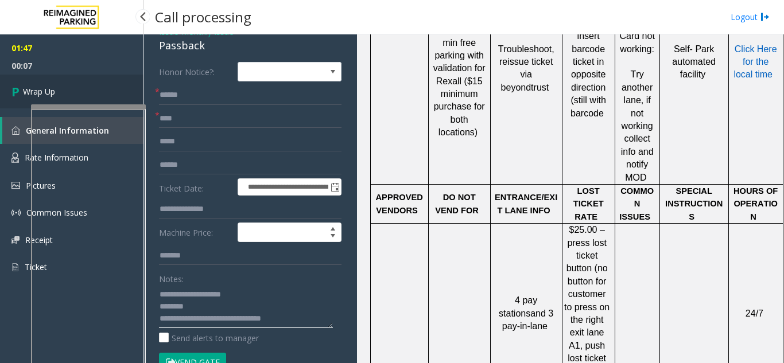
type textarea "**********"
click at [38, 83] on link "Wrap Up" at bounding box center [71, 92] width 143 height 34
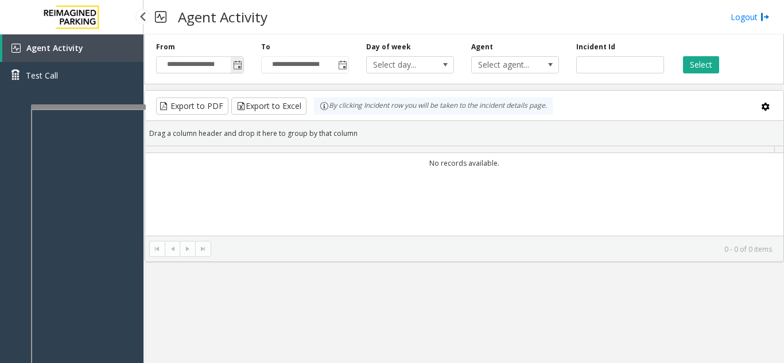
click at [238, 73] on span "Toggle popup" at bounding box center [237, 65] width 13 height 18
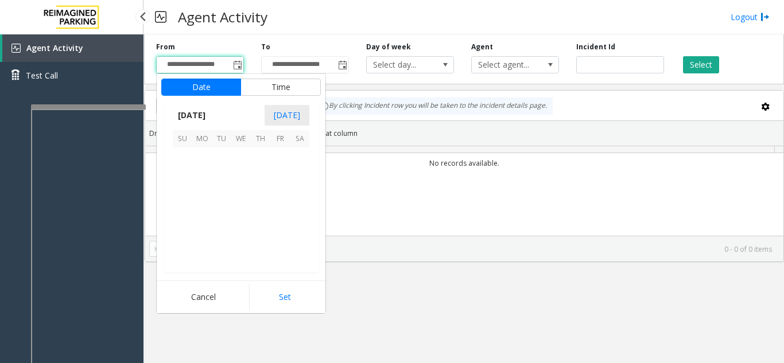
scroll to position [205898, 0]
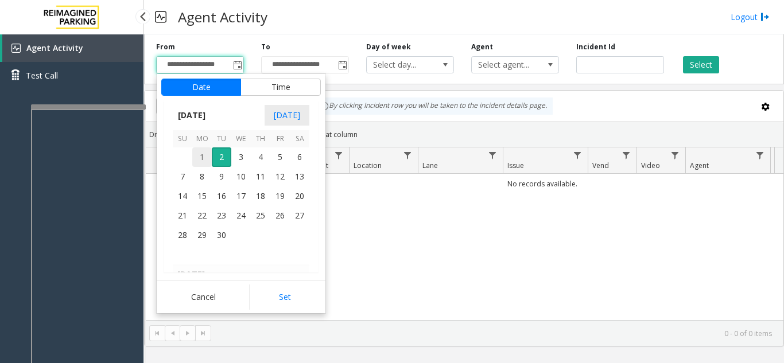
click at [198, 155] on span "1" at bounding box center [202, 157] width 20 height 20
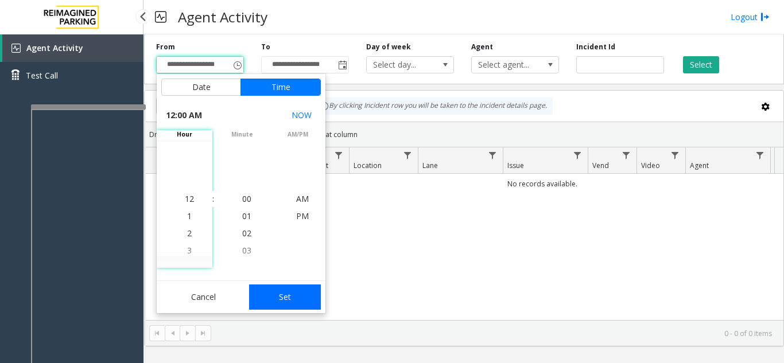
click at [287, 305] on button "Set" at bounding box center [285, 297] width 72 height 25
type input "**********"
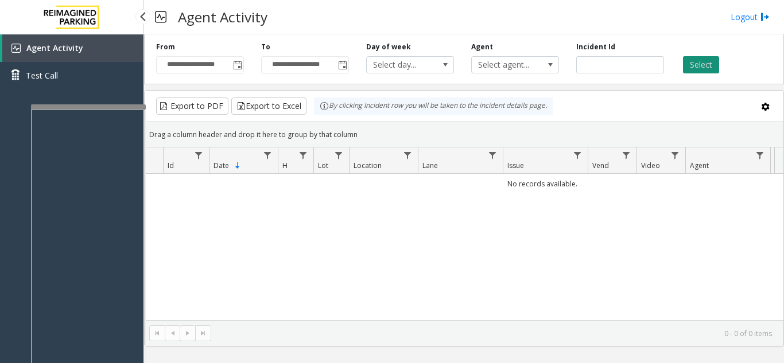
click at [693, 65] on button "Select" at bounding box center [701, 64] width 36 height 17
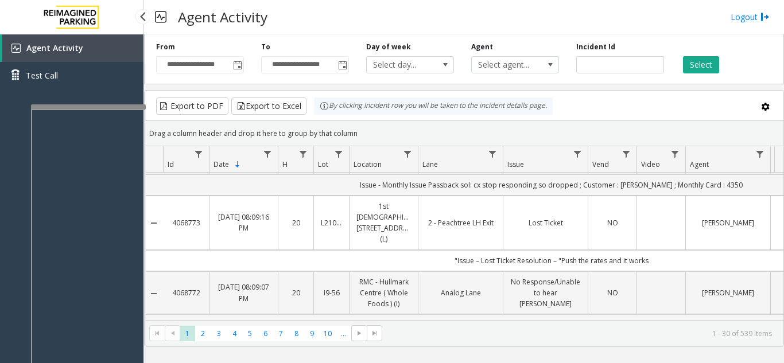
scroll to position [0, 0]
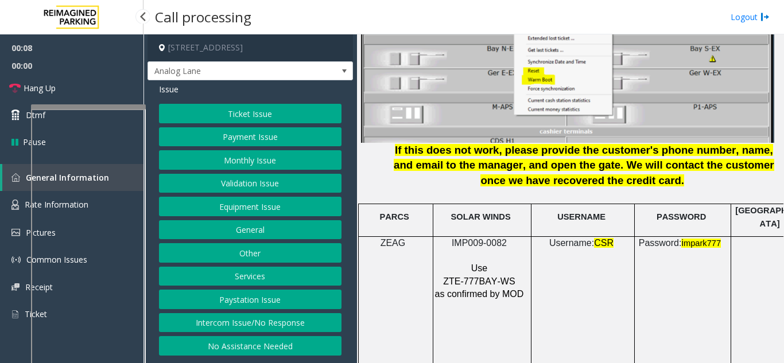
scroll to position [1492, 0]
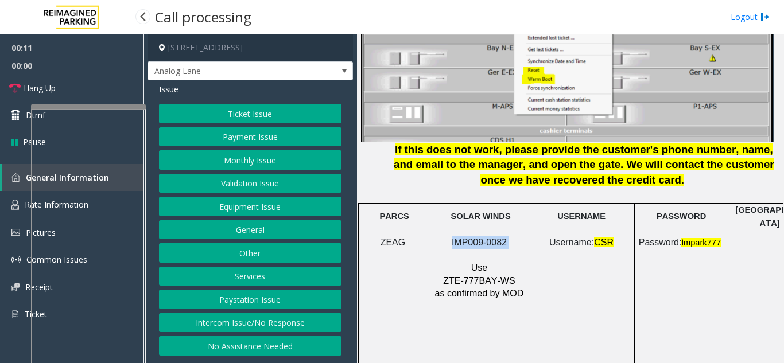
drag, startPoint x: 511, startPoint y: 232, endPoint x: 449, endPoint y: 226, distance: 62.8
click at [449, 236] on p "IMP009-0082" at bounding box center [480, 242] width 92 height 13
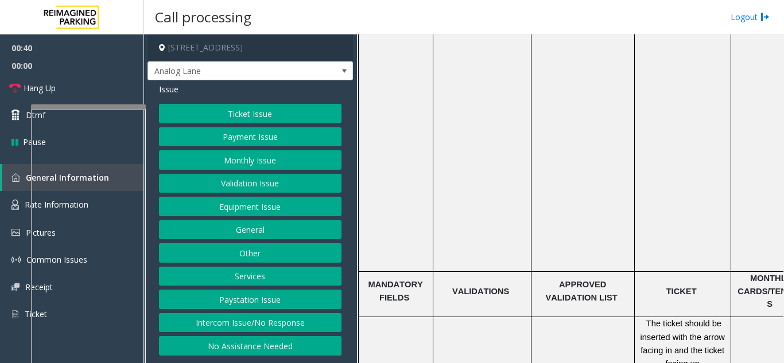
scroll to position [1778, 0]
click at [207, 109] on button "Ticket Issue" at bounding box center [250, 114] width 182 height 20
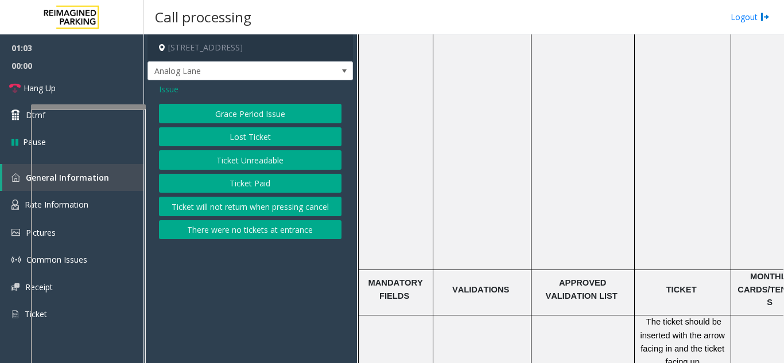
click at [220, 157] on button "Ticket Unreadable" at bounding box center [250, 160] width 182 height 20
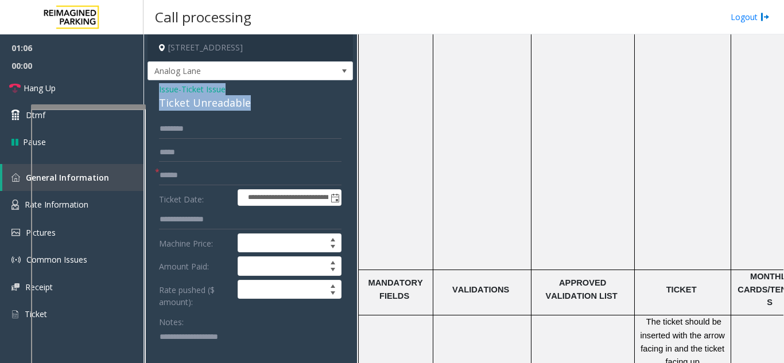
drag, startPoint x: 261, startPoint y: 104, endPoint x: 153, endPoint y: 89, distance: 109.4
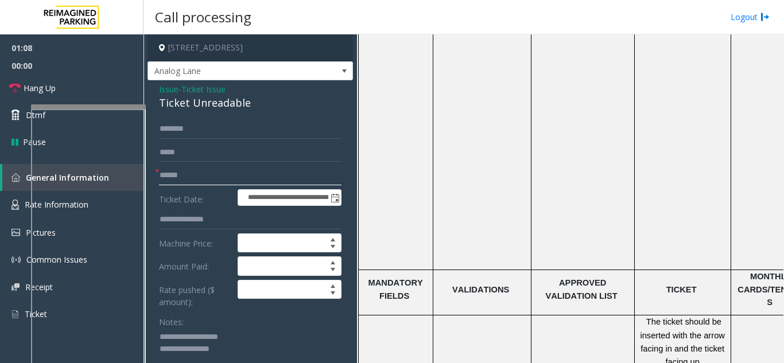
click at [205, 182] on input "text" at bounding box center [250, 176] width 182 height 20
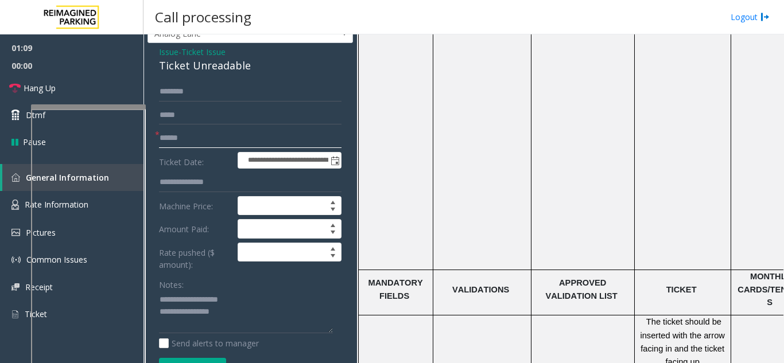
scroll to position [57, 0]
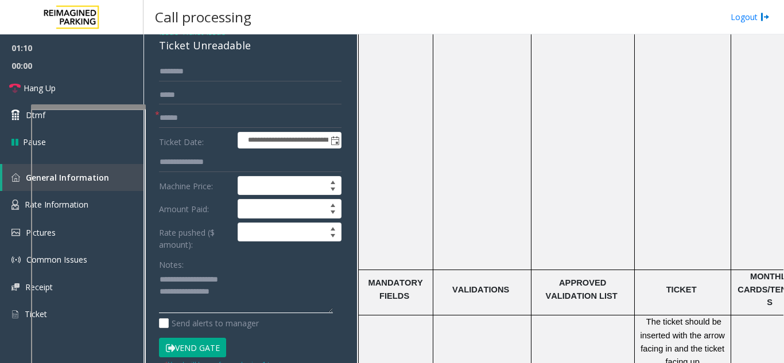
click at [238, 293] on textarea at bounding box center [246, 292] width 174 height 43
type textarea "**********"
click at [208, 110] on input "text" at bounding box center [250, 118] width 182 height 20
type input "*"
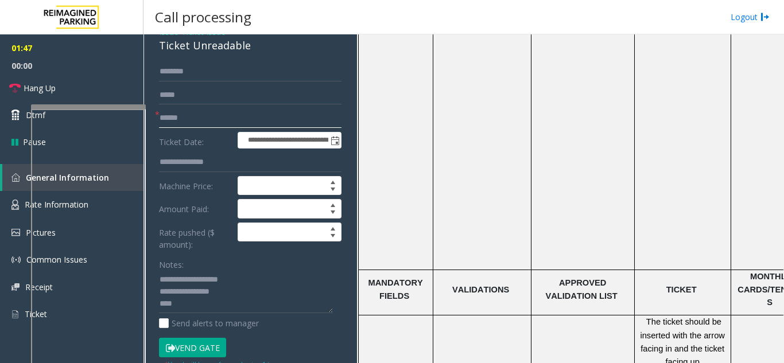
click at [197, 110] on input "text" at bounding box center [250, 118] width 182 height 20
click at [191, 117] on input "text" at bounding box center [250, 118] width 182 height 20
click at [188, 126] on input "text" at bounding box center [250, 118] width 182 height 20
click at [187, 124] on input "text" at bounding box center [250, 118] width 182 height 20
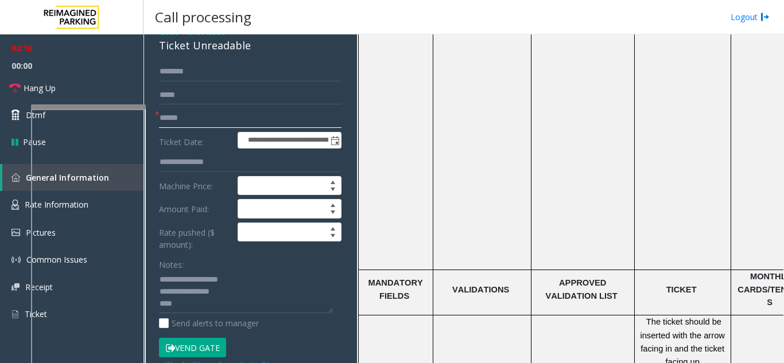
click at [187, 124] on input "text" at bounding box center [250, 118] width 182 height 20
click at [187, 126] on input "text" at bounding box center [250, 118] width 182 height 20
click at [217, 116] on input "text" at bounding box center [250, 118] width 182 height 20
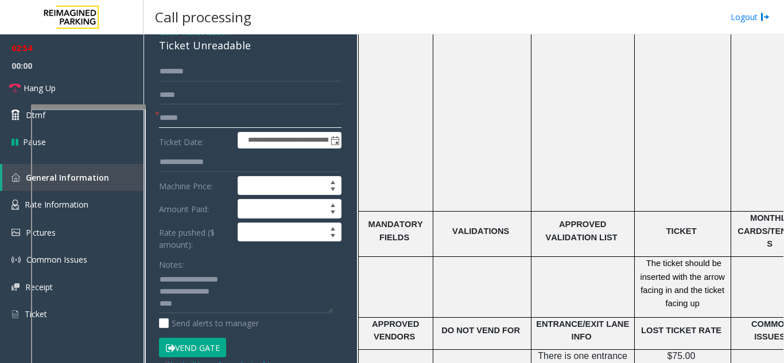
scroll to position [1836, 0]
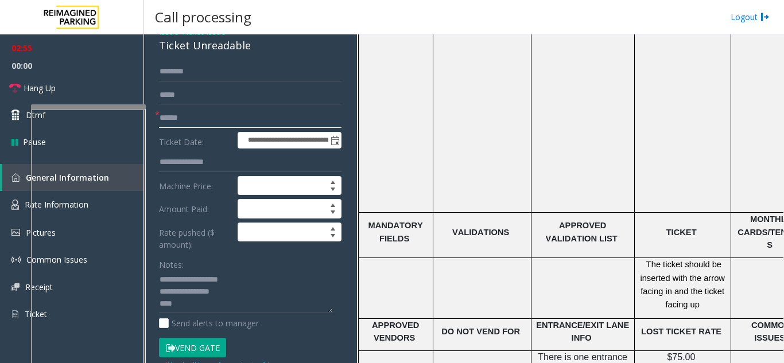
click at [236, 114] on input "text" at bounding box center [250, 118] width 182 height 20
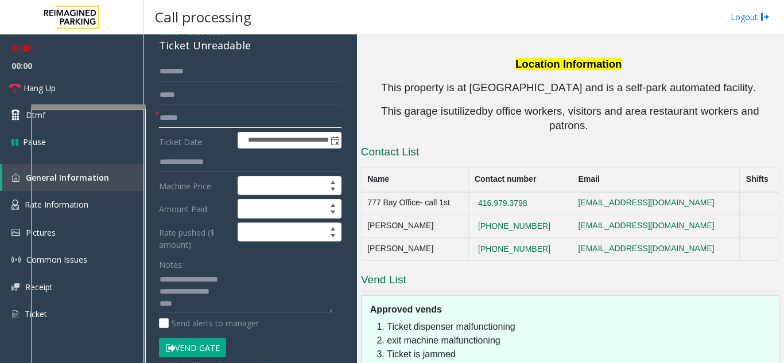
scroll to position [2467, 0]
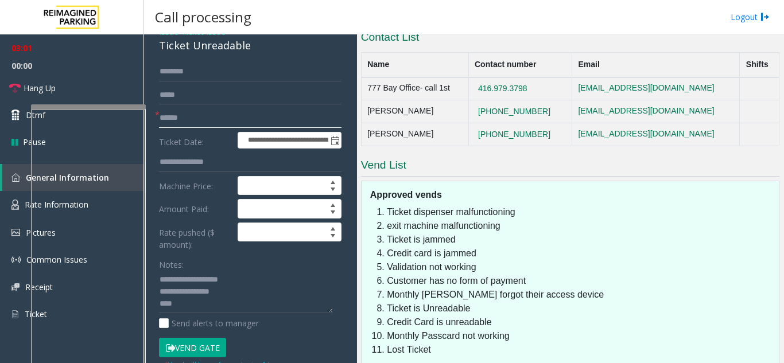
click at [219, 117] on input "text" at bounding box center [250, 118] width 182 height 20
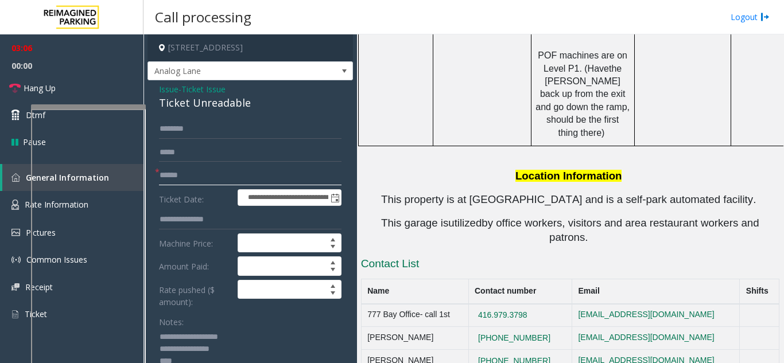
scroll to position [2237, 0]
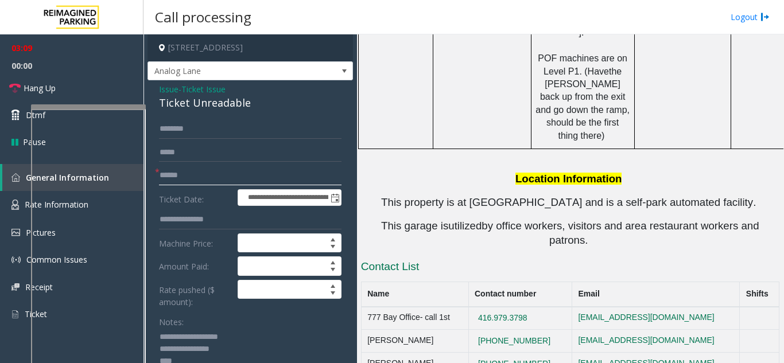
click at [245, 176] on input "text" at bounding box center [250, 176] width 182 height 20
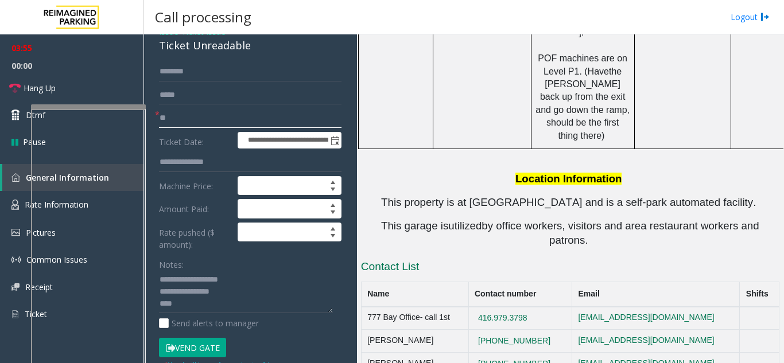
scroll to position [115, 0]
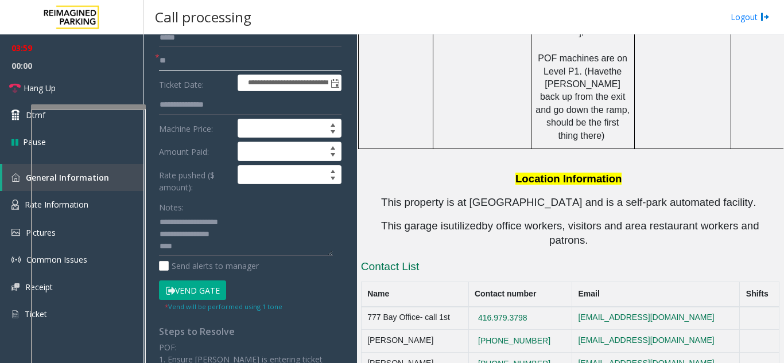
type input "**"
click at [189, 252] on textarea at bounding box center [246, 234] width 174 height 43
click at [185, 60] on input "**" at bounding box center [250, 61] width 182 height 20
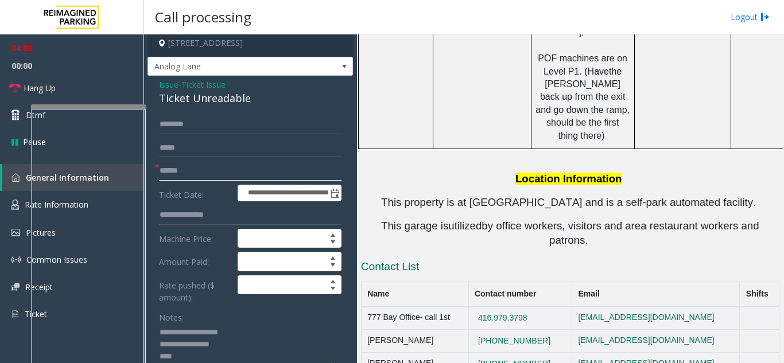
scroll to position [0, 0]
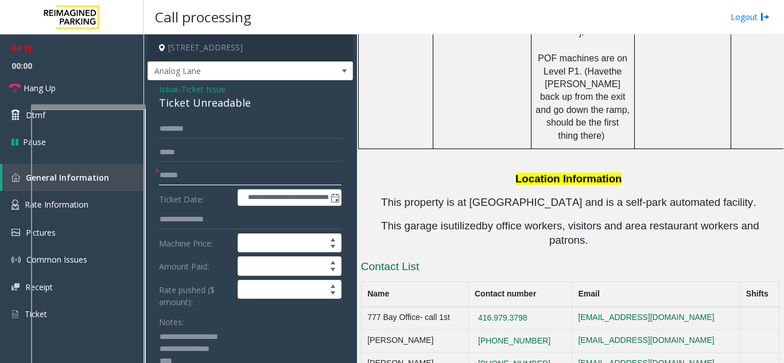
click at [199, 176] on input "text" at bounding box center [250, 176] width 182 height 20
click at [222, 173] on input "**********" at bounding box center [250, 176] width 182 height 20
type input "********"
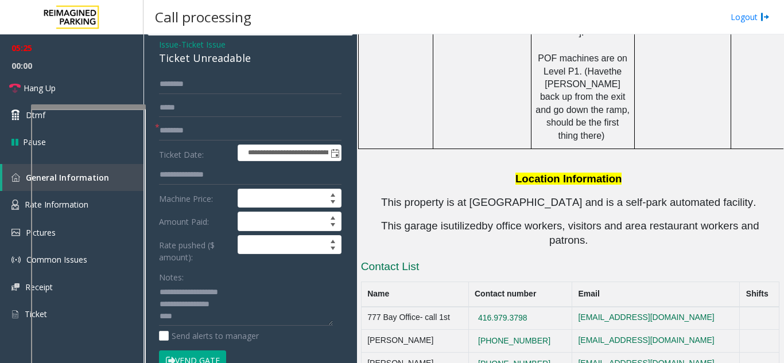
scroll to position [115, 0]
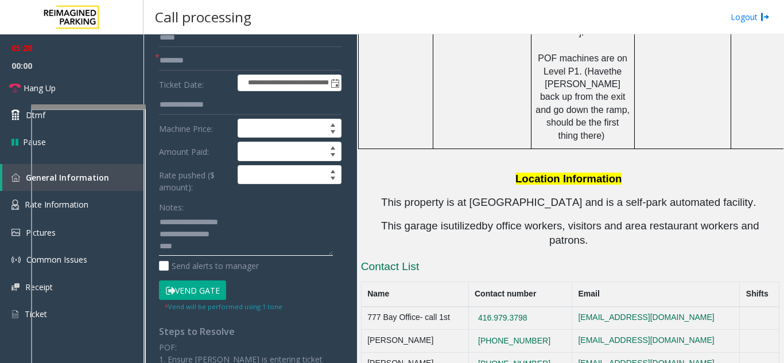
click at [213, 252] on textarea at bounding box center [246, 234] width 174 height 43
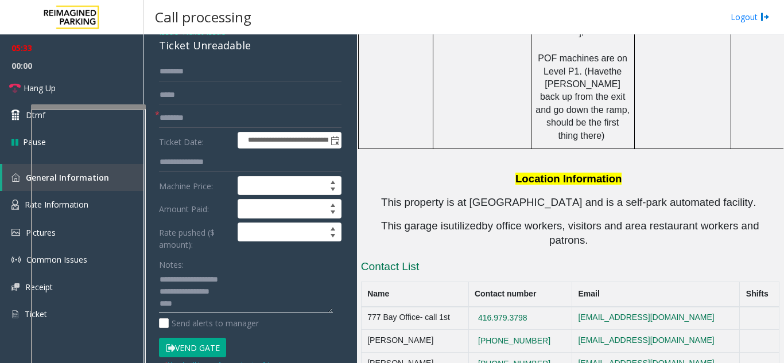
click at [196, 303] on textarea at bounding box center [246, 292] width 174 height 43
click at [258, 296] on textarea at bounding box center [246, 292] width 174 height 43
click at [256, 302] on textarea at bounding box center [246, 292] width 174 height 43
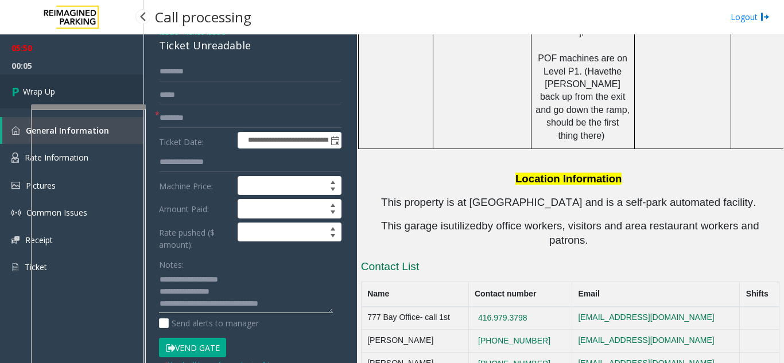
type textarea "**********"
click at [72, 89] on link "Wrap Up" at bounding box center [71, 92] width 143 height 34
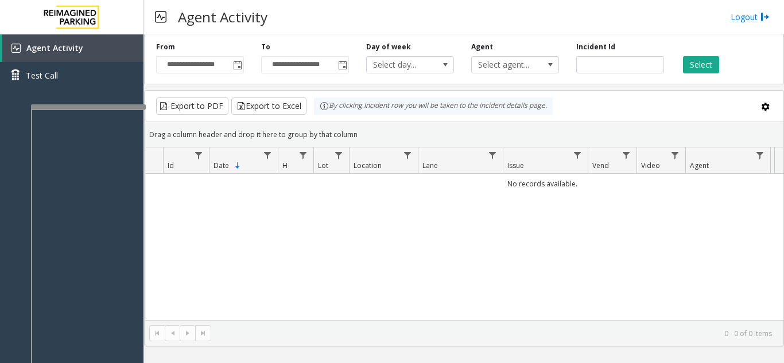
drag, startPoint x: 753, startPoint y: 5, endPoint x: 750, endPoint y: 24, distance: 18.6
click at [753, 5] on div "Agent Activity Logout" at bounding box center [463, 17] width 640 height 34
click at [750, 25] on div "Agent Activity Logout" at bounding box center [463, 17] width 640 height 34
